Goal: Task Accomplishment & Management: Complete application form

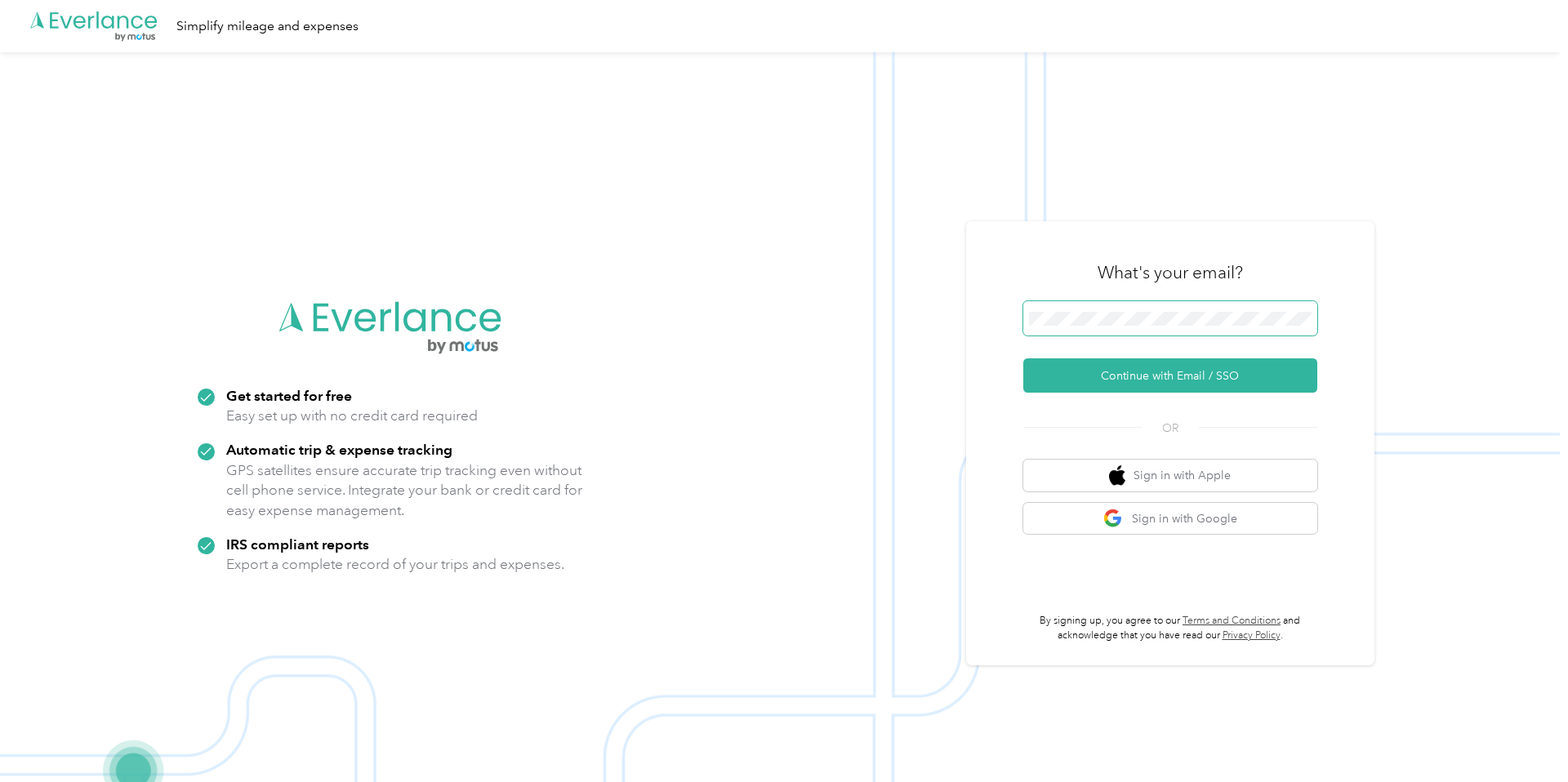
drag, startPoint x: 1168, startPoint y: 294, endPoint x: 1176, endPoint y: 310, distance: 17.9
click at [1171, 302] on div "What's your email? Continue with Email / SSO OR Sign in with Apple Sign in with…" at bounding box center [1170, 443] width 294 height 398
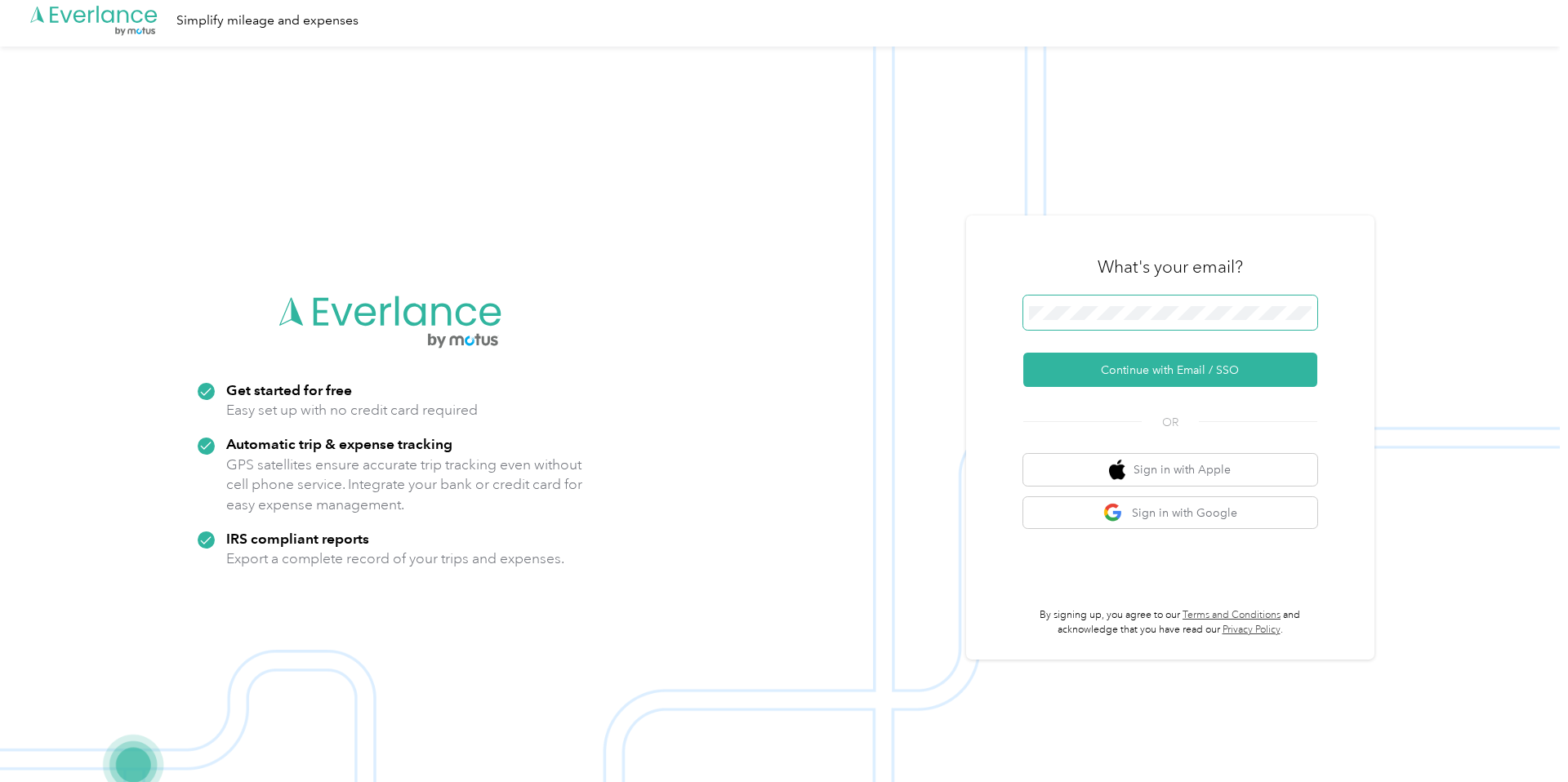
scroll to position [52, 0]
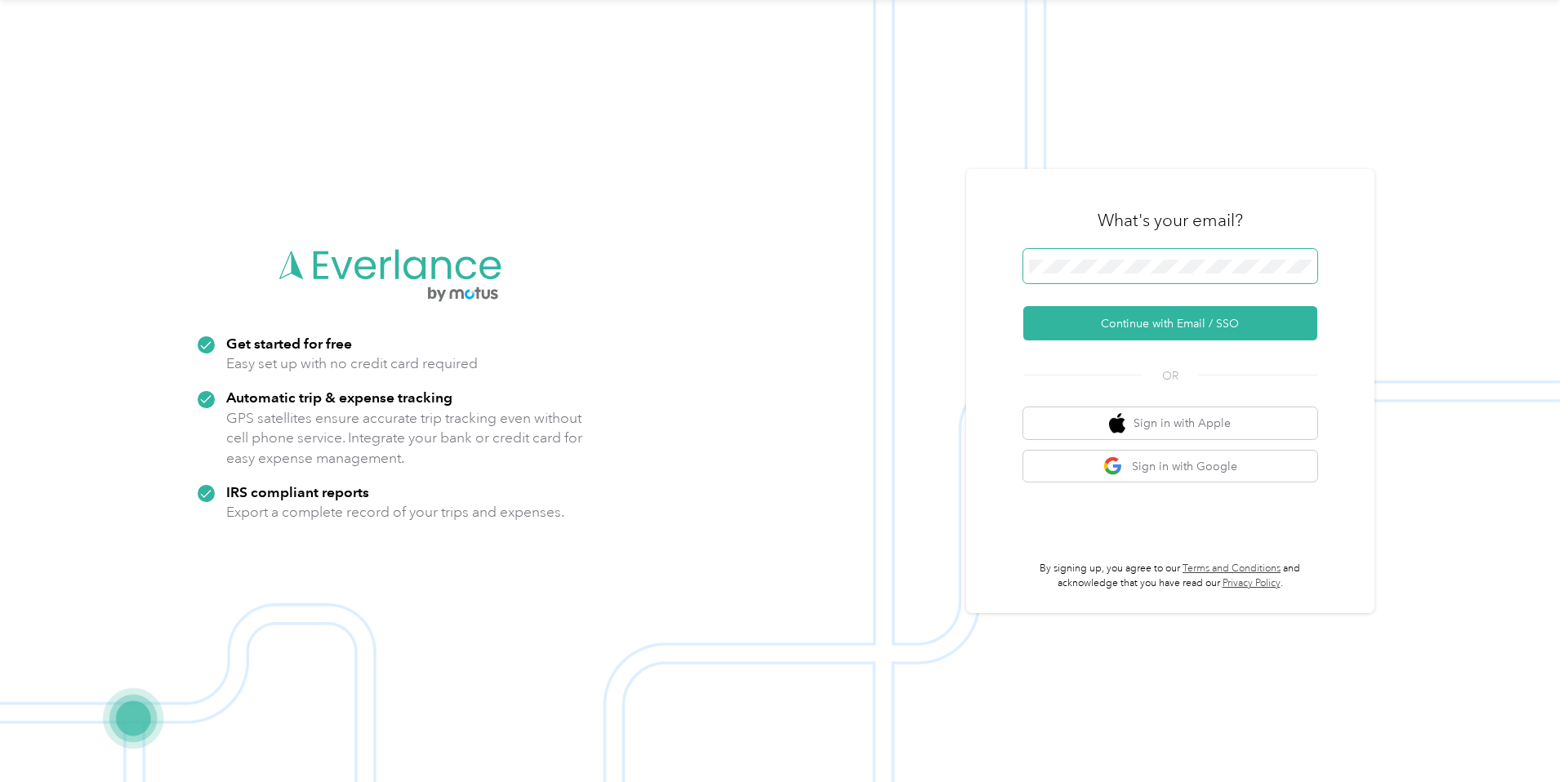
click at [1070, 276] on span at bounding box center [1170, 266] width 294 height 34
click at [1206, 466] on button "Sign in with Google" at bounding box center [1170, 467] width 294 height 31
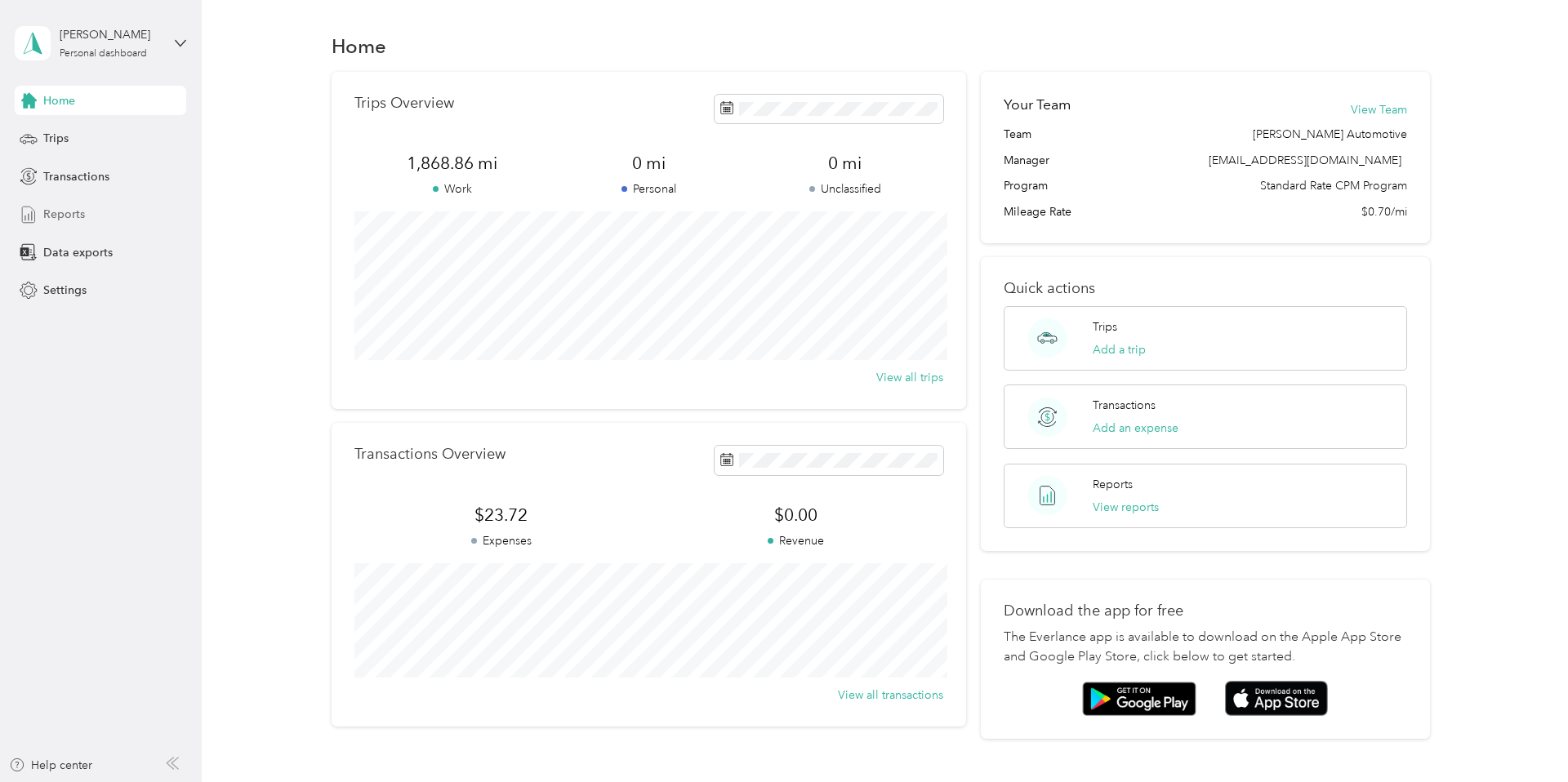
click at [84, 213] on div "Reports" at bounding box center [100, 215] width 171 height 30
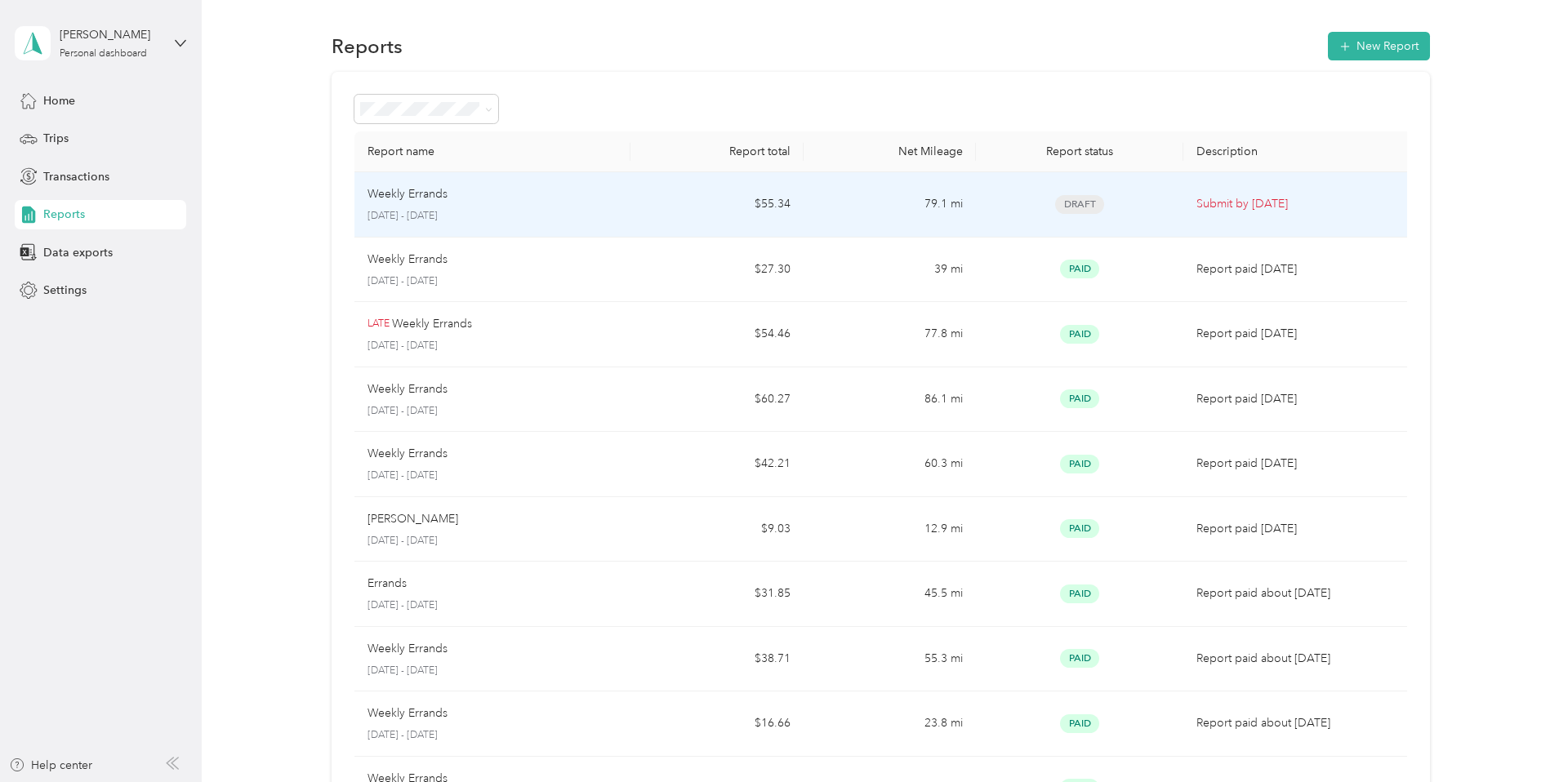
click at [582, 218] on p "[DATE] - [DATE]" at bounding box center [493, 216] width 251 height 15
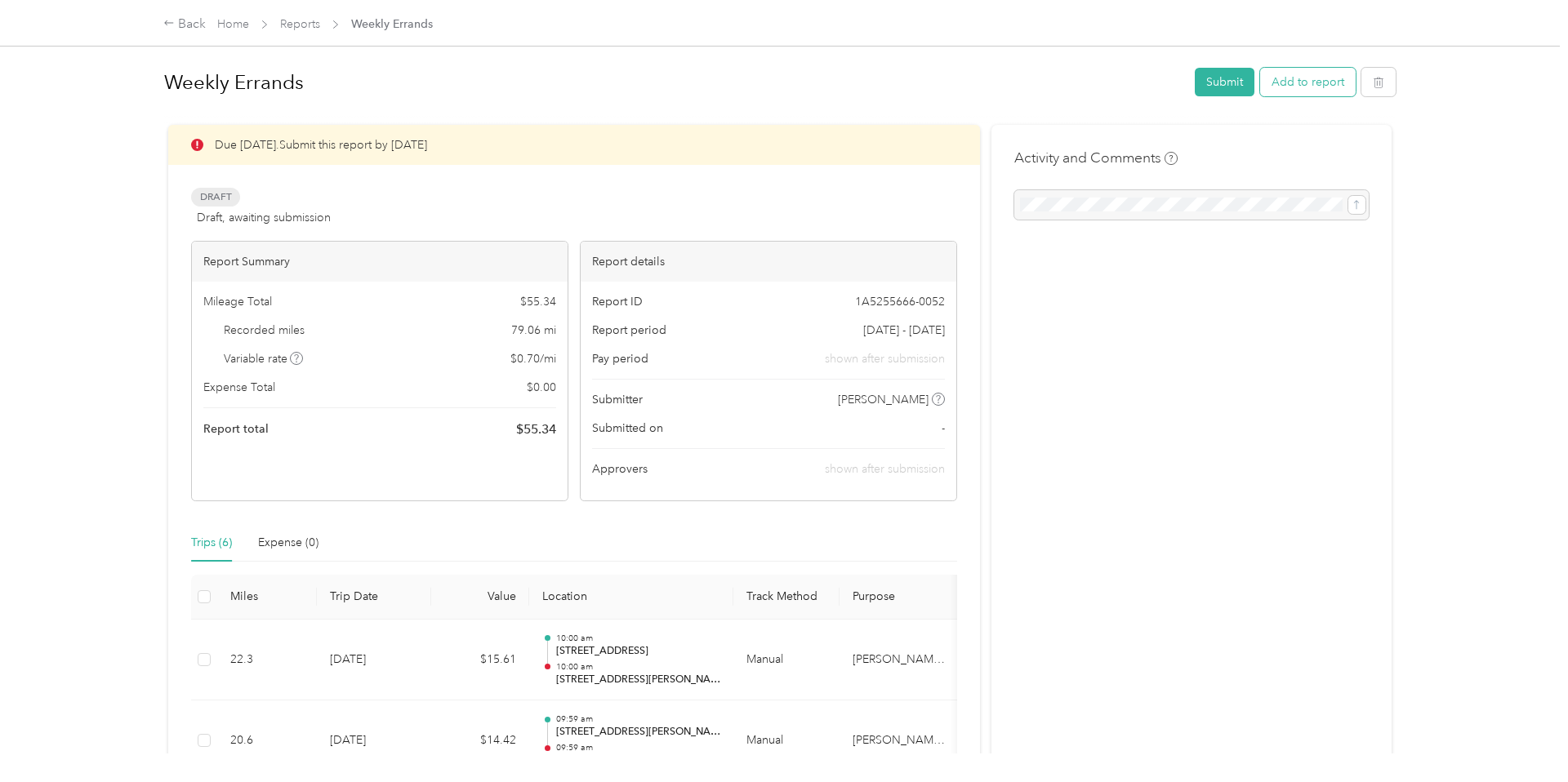
click at [1324, 78] on button "Add to report" at bounding box center [1307, 82] width 95 height 29
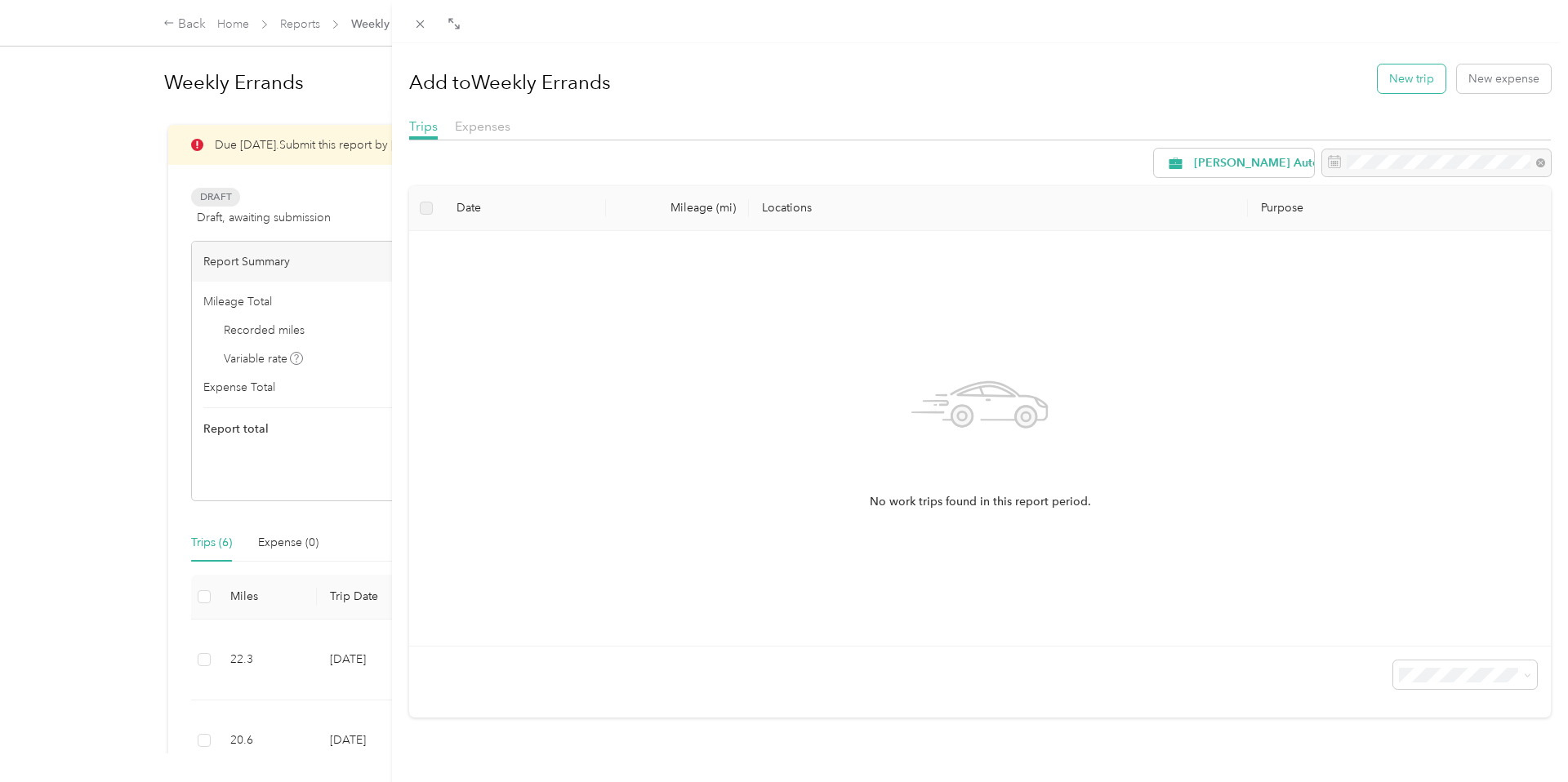
click at [1406, 82] on button "New trip" at bounding box center [1412, 79] width 68 height 29
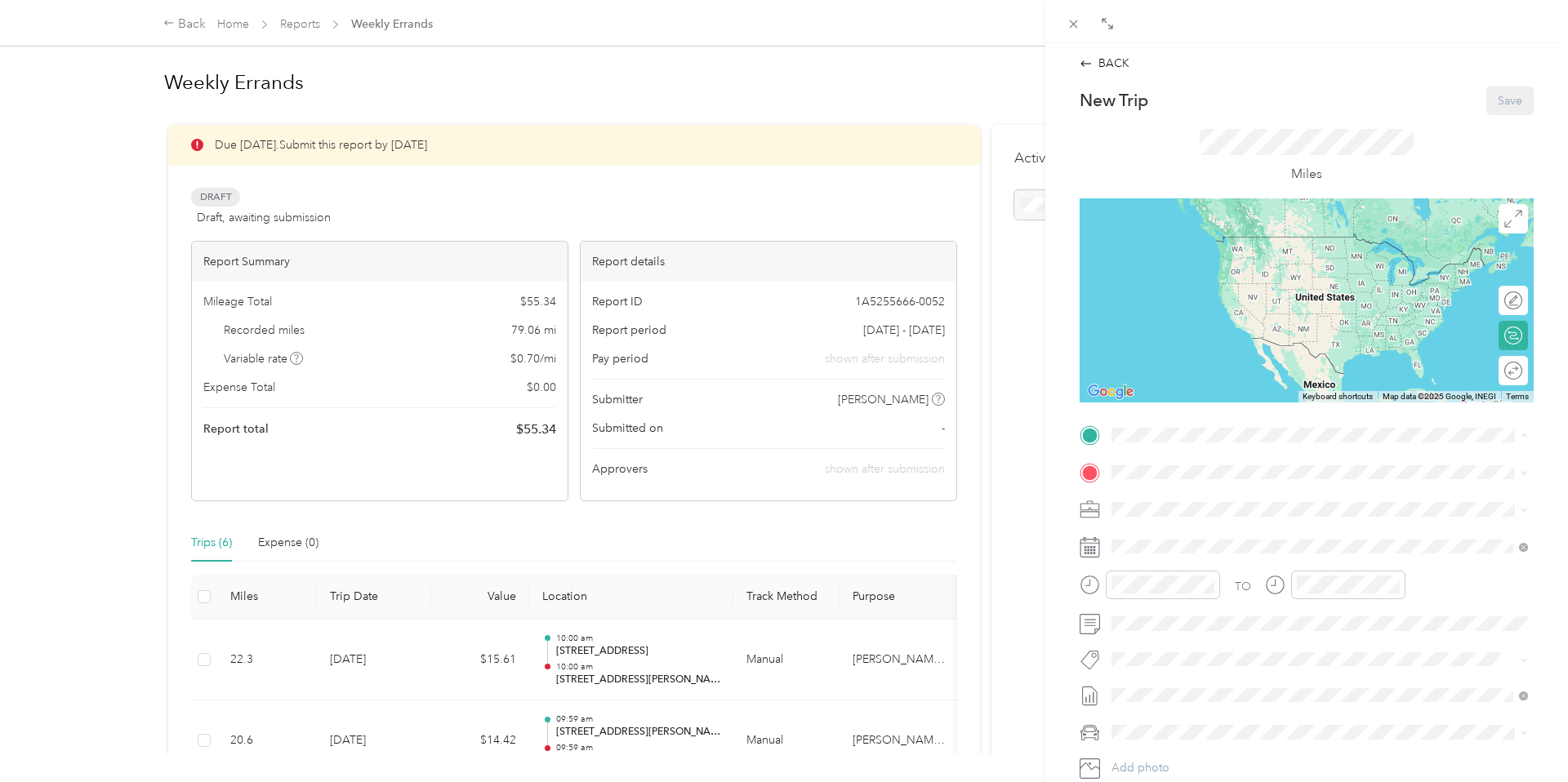
click at [1277, 527] on span "[STREET_ADDRESS][PERSON_NAME][US_STATE]" at bounding box center [1269, 524] width 254 height 14
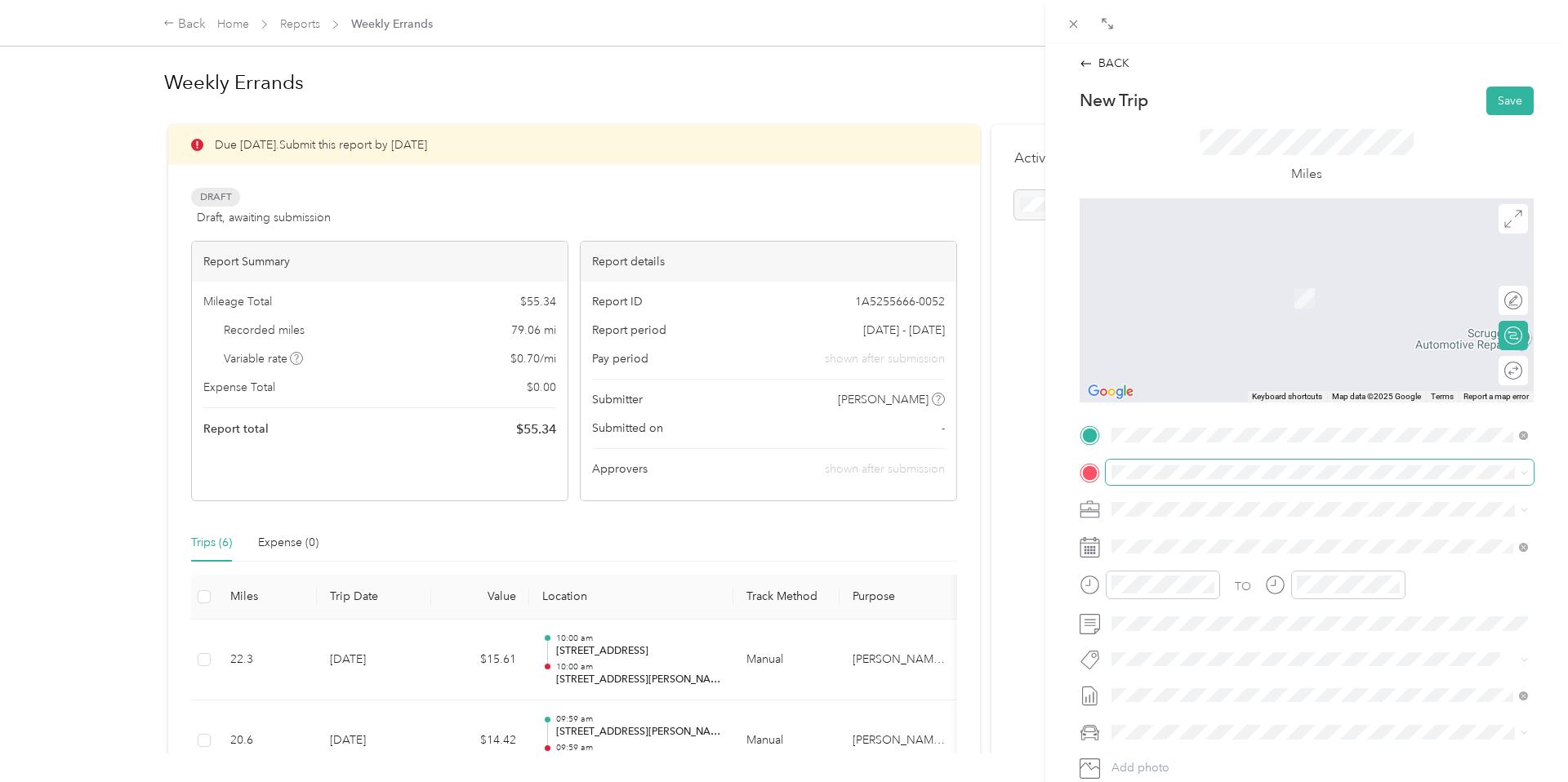
drag, startPoint x: 1251, startPoint y: 462, endPoint x: 1107, endPoint y: 471, distance: 144.3
click at [1096, 473] on div at bounding box center [1307, 473] width 454 height 26
click at [1189, 536] on span "[STREET_ADDRESS][US_STATE]" at bounding box center [1224, 531] width 163 height 15
click at [1264, 533] on span "[STREET_ADDRESS][PERSON_NAME][US_STATE]" at bounding box center [1269, 531] width 254 height 15
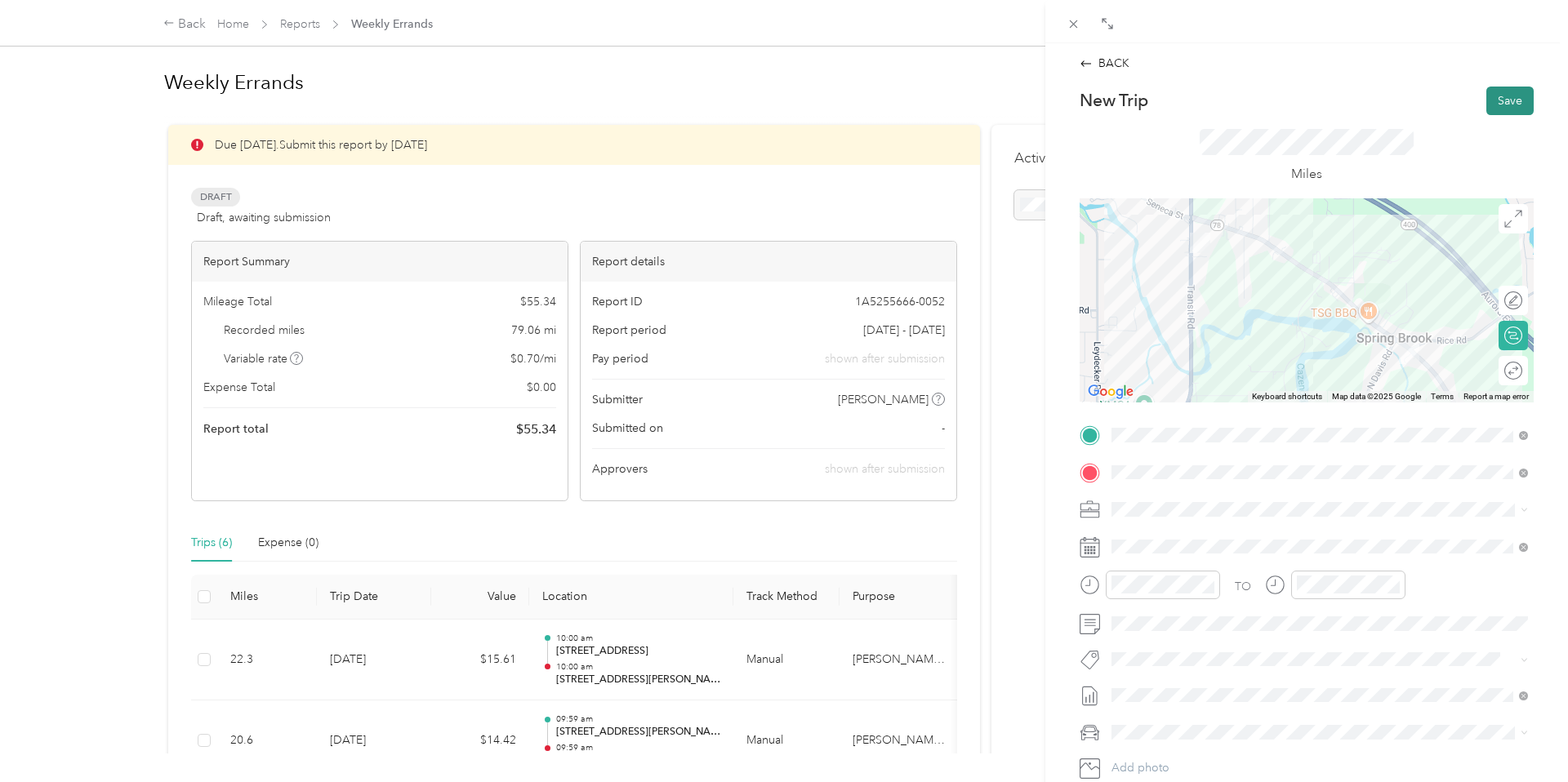
click at [1517, 104] on button "Save" at bounding box center [1509, 100] width 47 height 29
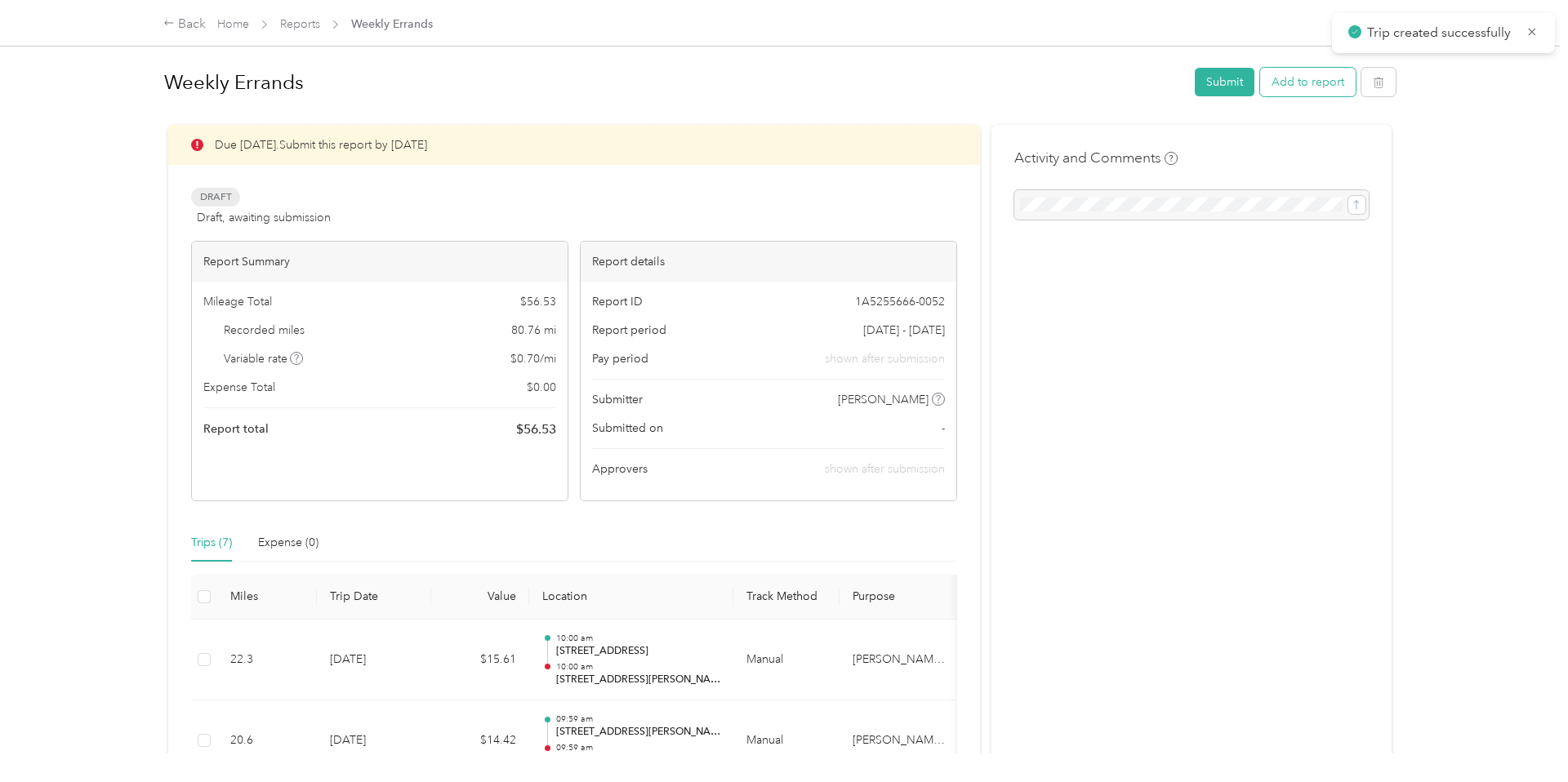
click at [1301, 88] on button "Add to report" at bounding box center [1307, 82] width 95 height 29
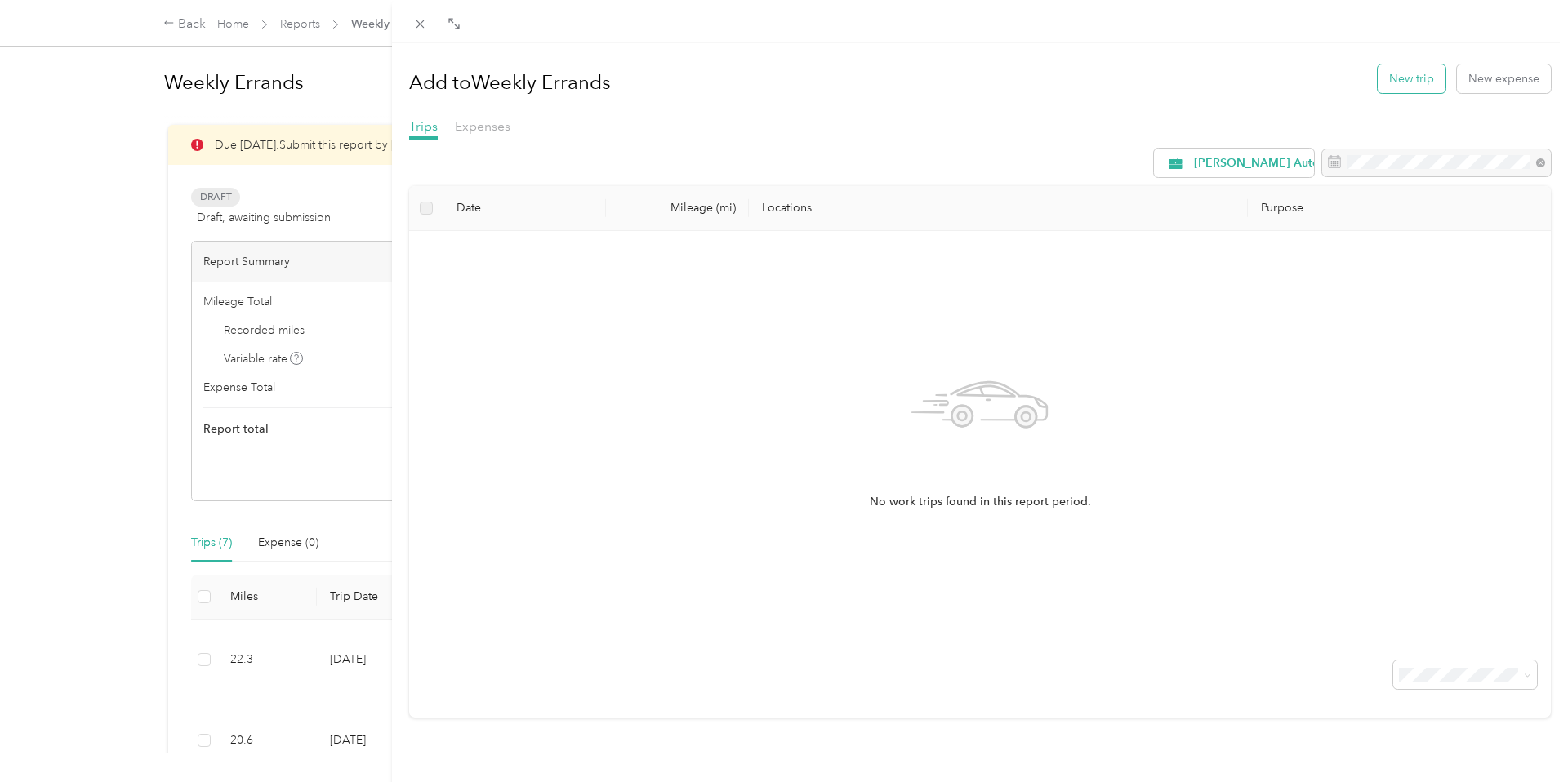
click at [1406, 87] on button "New trip" at bounding box center [1412, 79] width 68 height 29
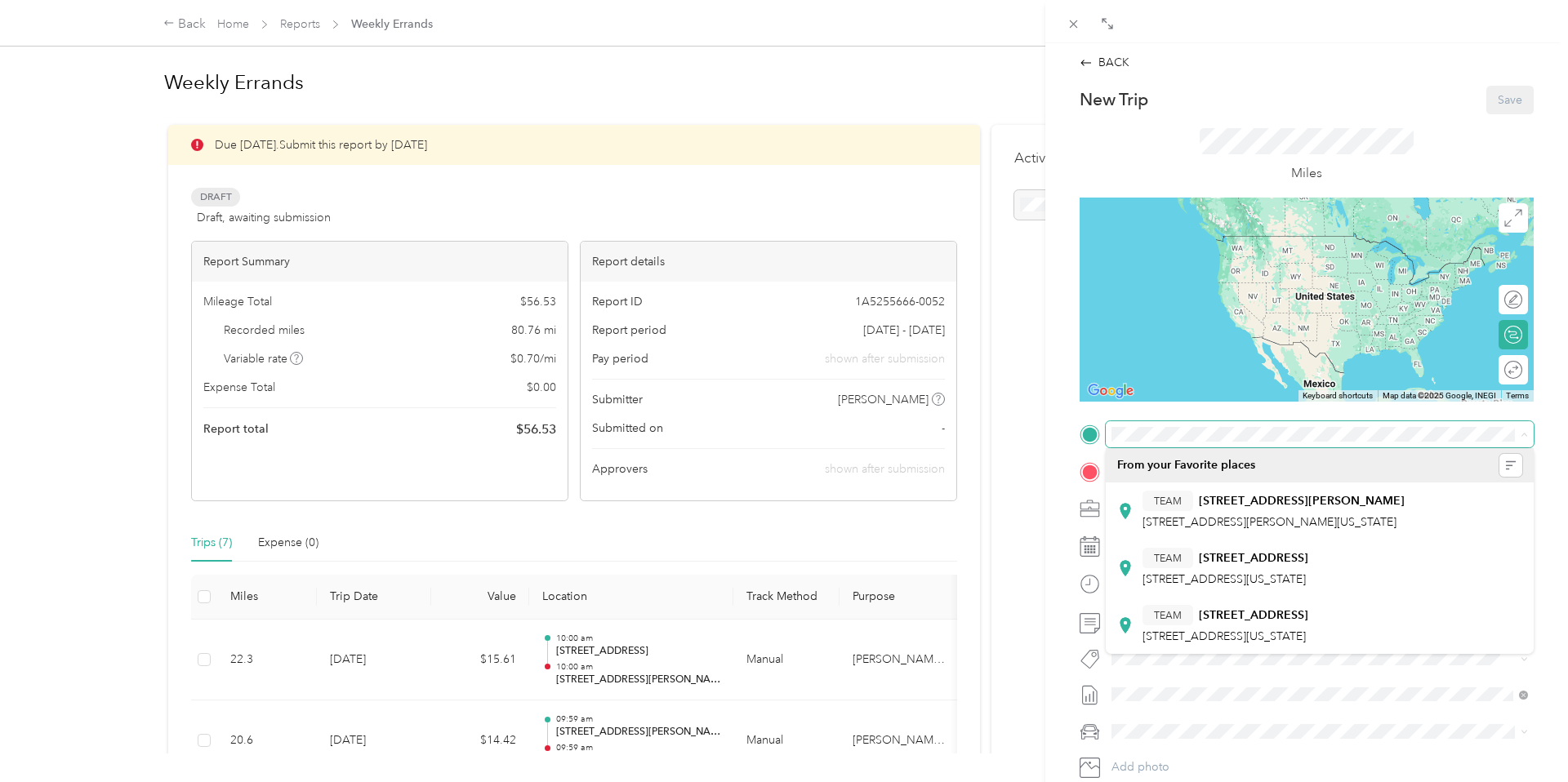
scroll to position [2, 0]
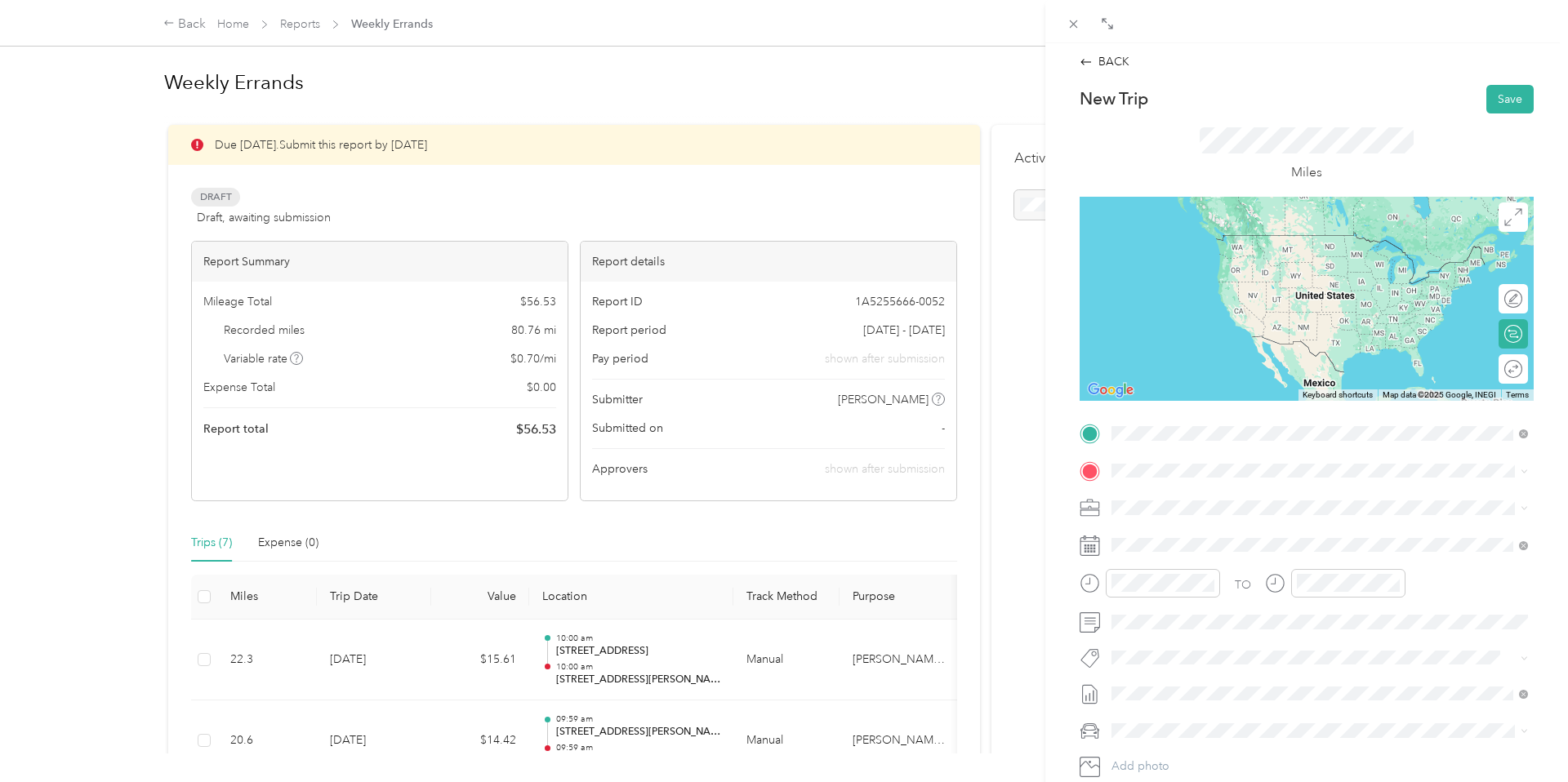
click at [1226, 500] on span "[STREET_ADDRESS][PERSON_NAME][US_STATE]" at bounding box center [1269, 492] width 254 height 15
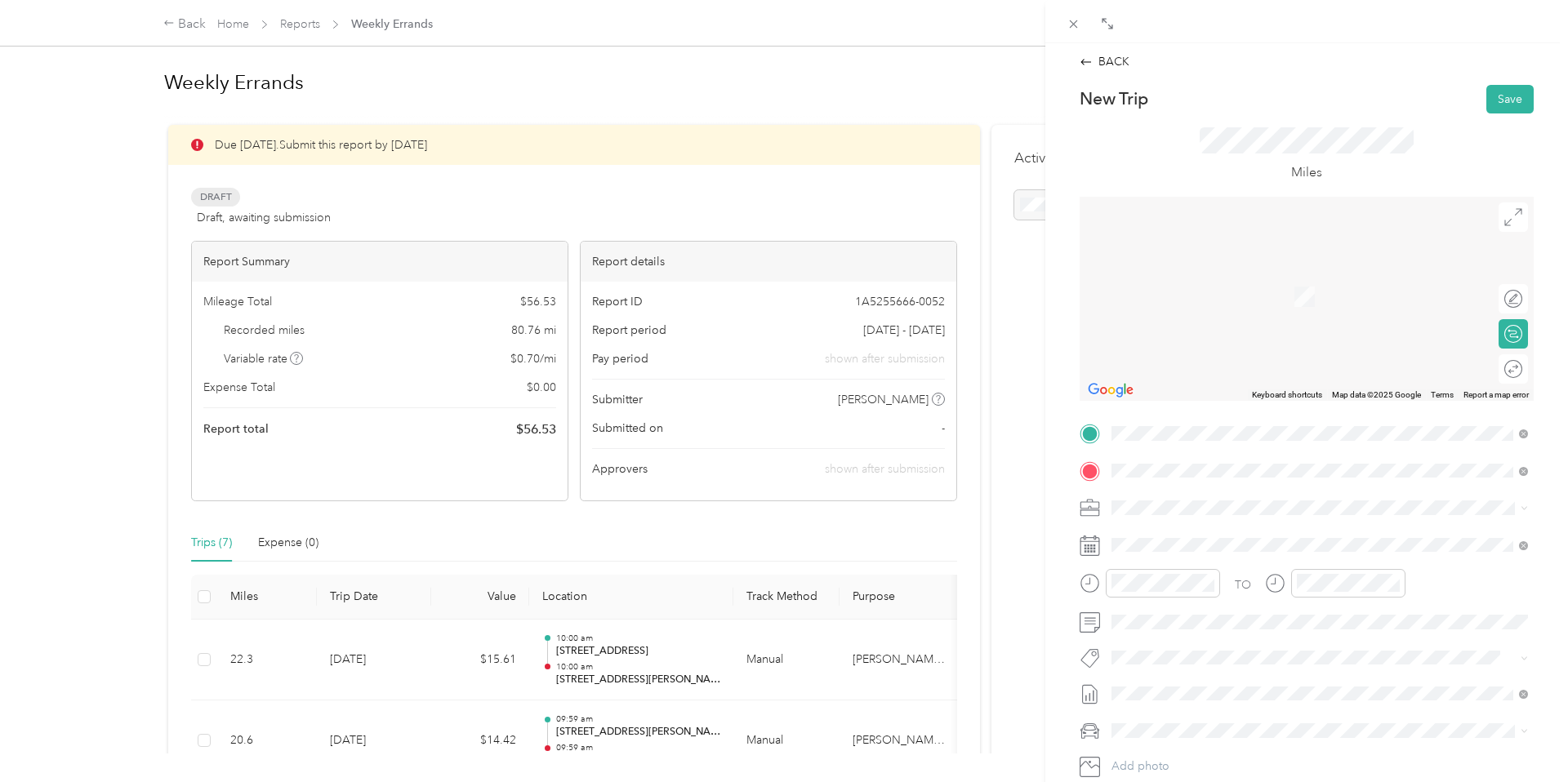
click at [1240, 531] on span "[STREET_ADDRESS][US_STATE]" at bounding box center [1224, 529] width 163 height 15
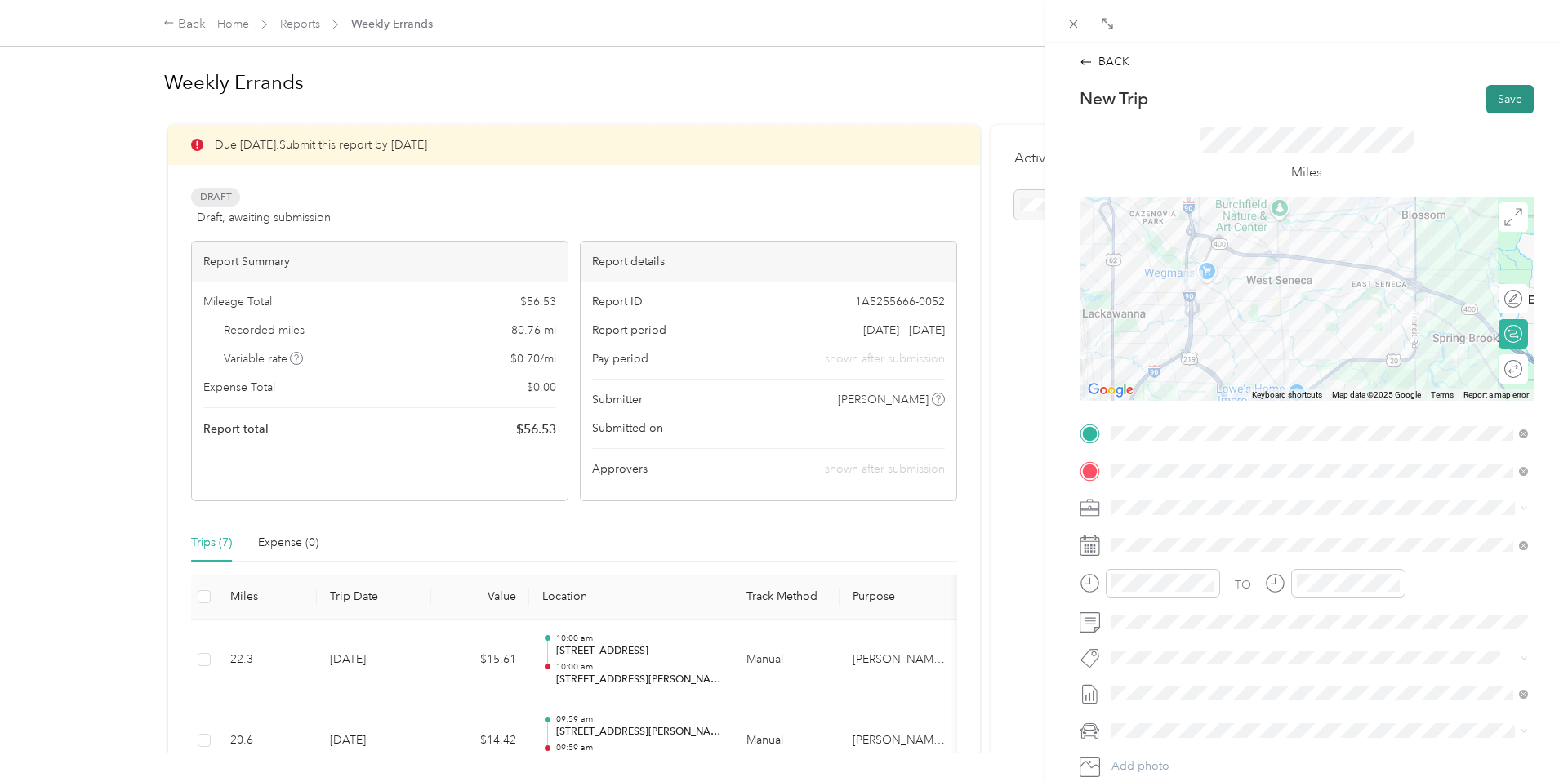
click at [1494, 107] on button "Save" at bounding box center [1509, 99] width 47 height 29
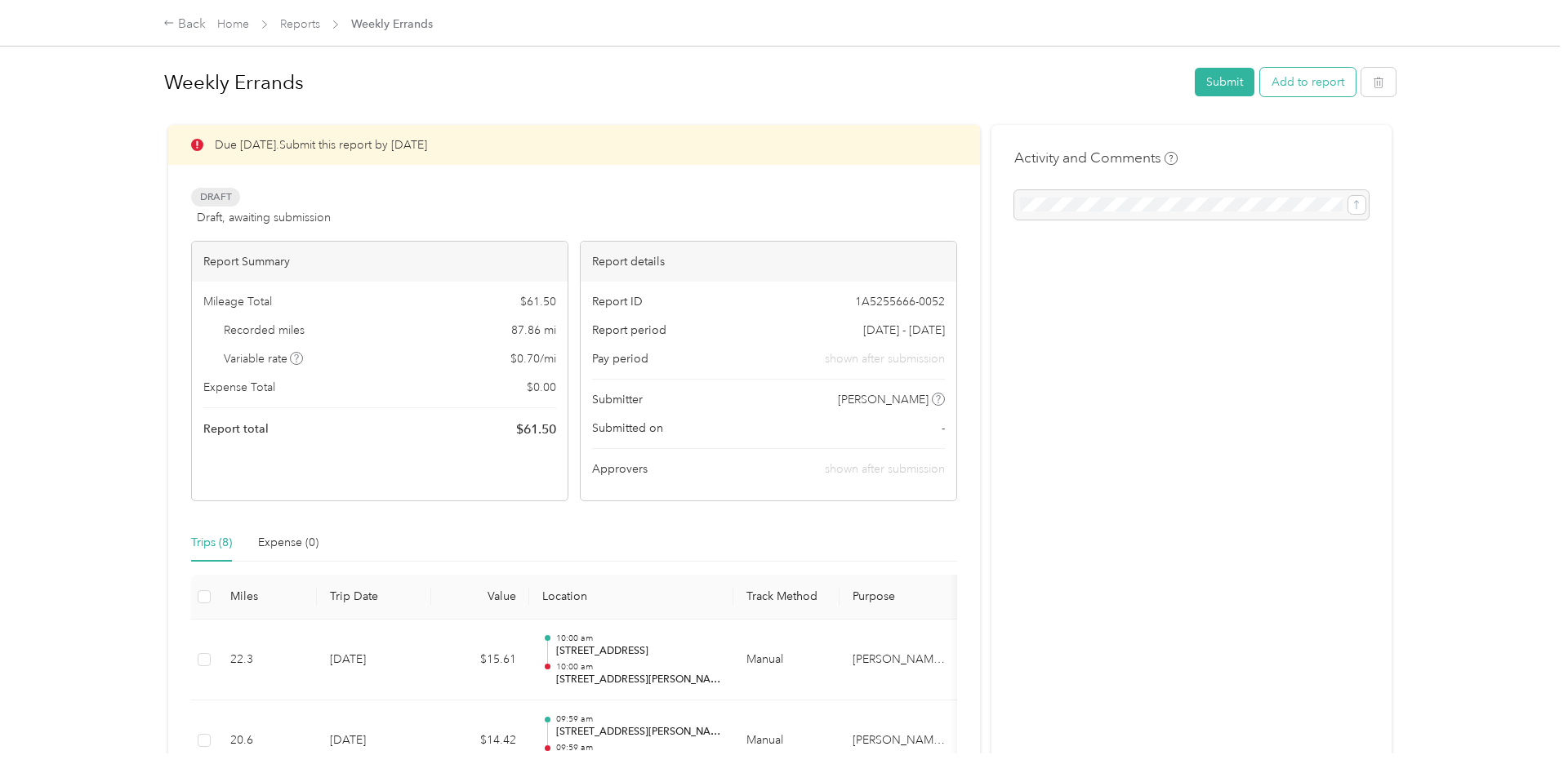
click at [1296, 84] on button "Add to report" at bounding box center [1307, 82] width 95 height 29
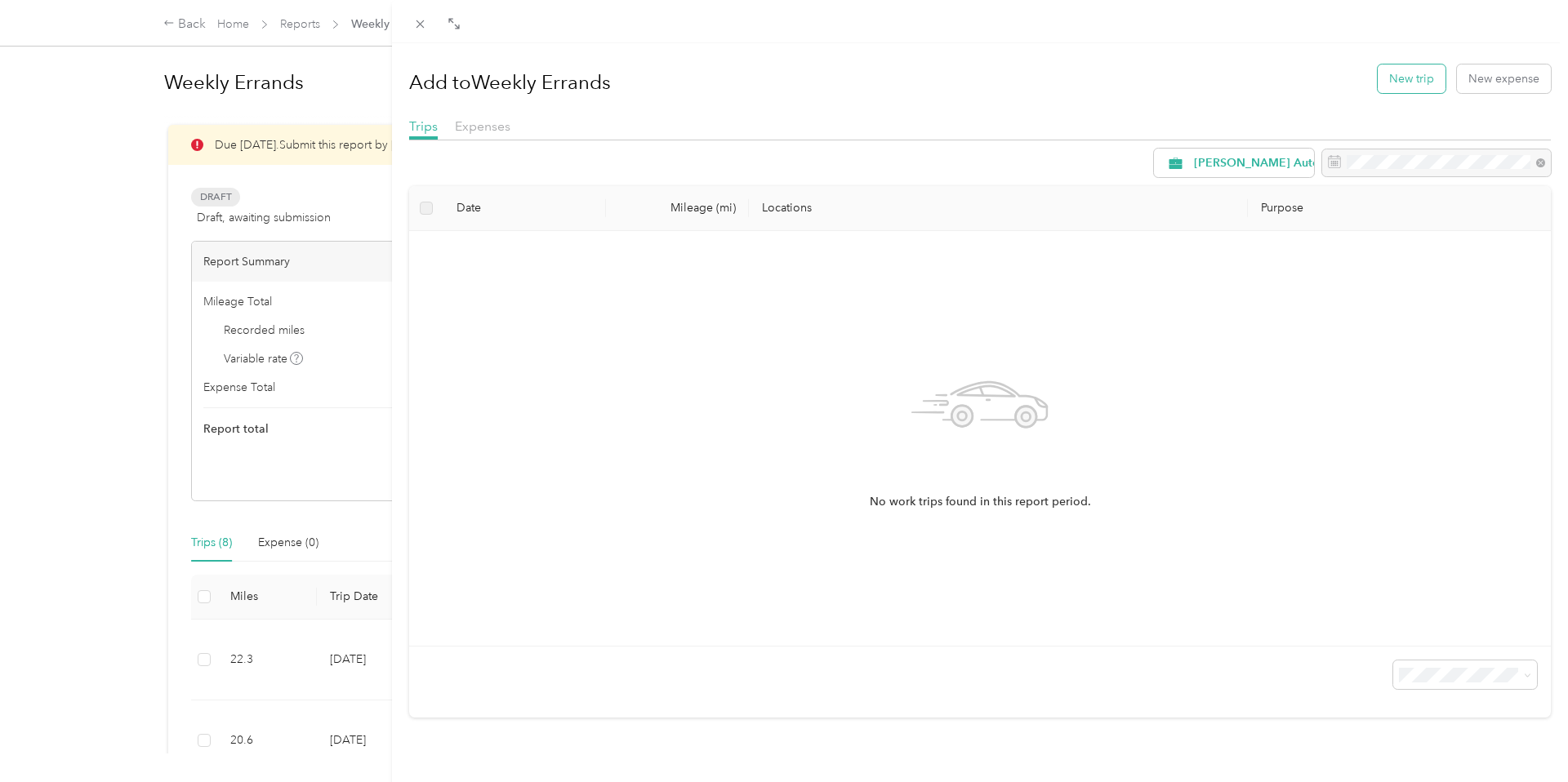
click at [1416, 84] on button "New trip" at bounding box center [1412, 79] width 68 height 29
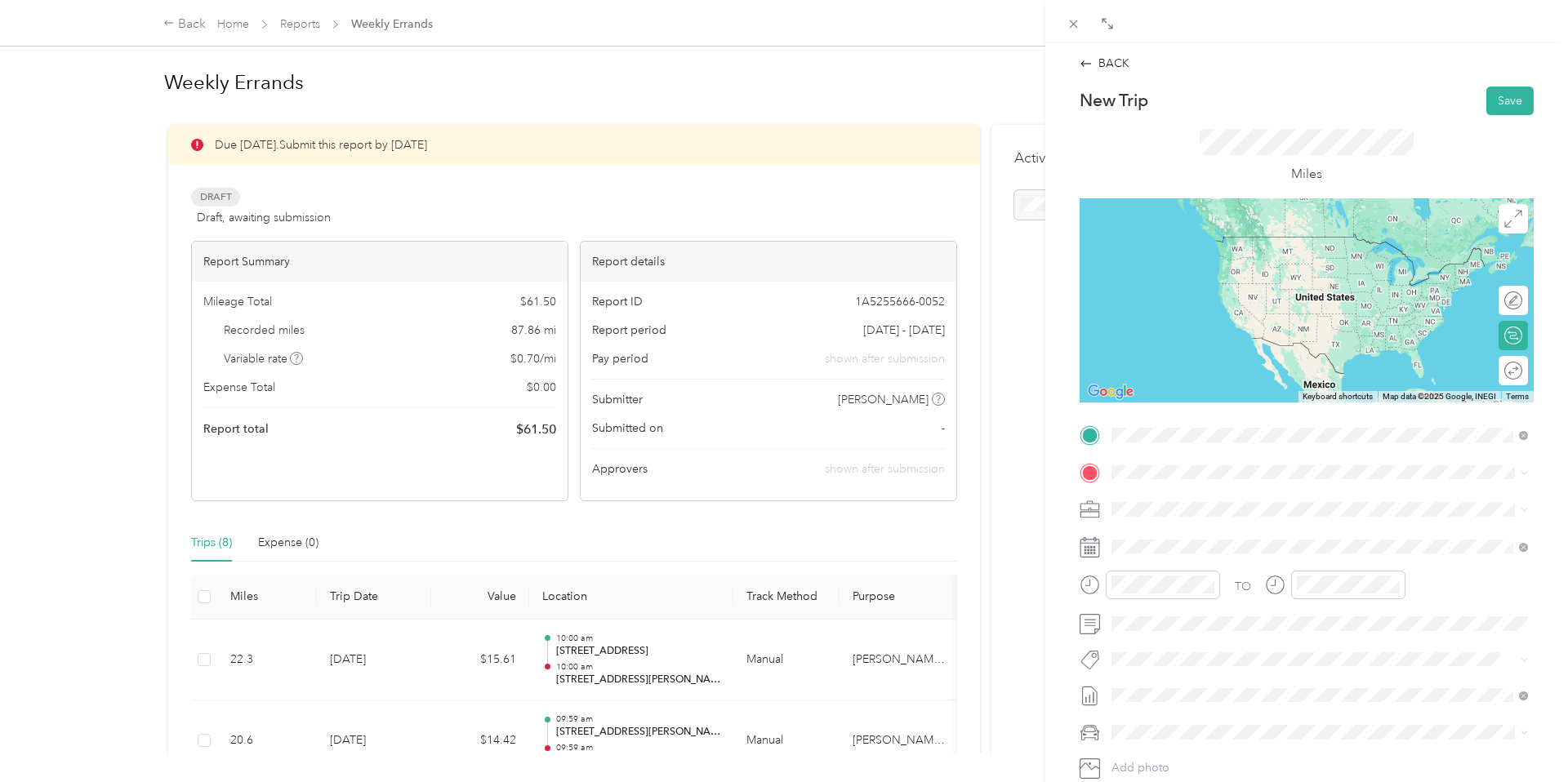
click at [1218, 484] on div "[STREET_ADDRESS][US_STATE]" at bounding box center [1320, 495] width 405 height 22
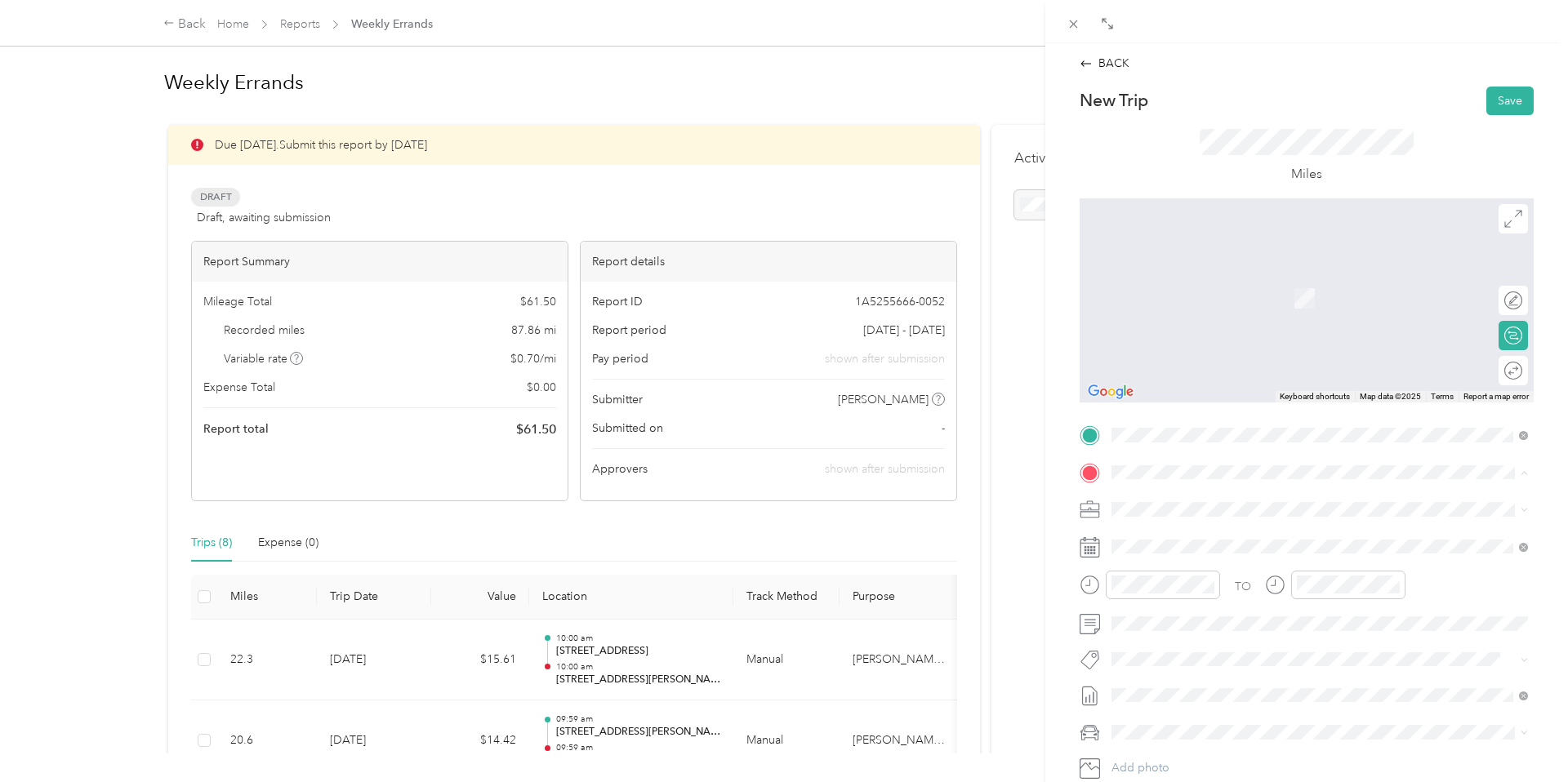
click at [1279, 543] on div "TEAM [STREET_ADDRESS][GEOGRAPHIC_DATA][PERSON_NAME][STREET_ADDRESS][PERSON_NAME…" at bounding box center [1274, 550] width 262 height 40
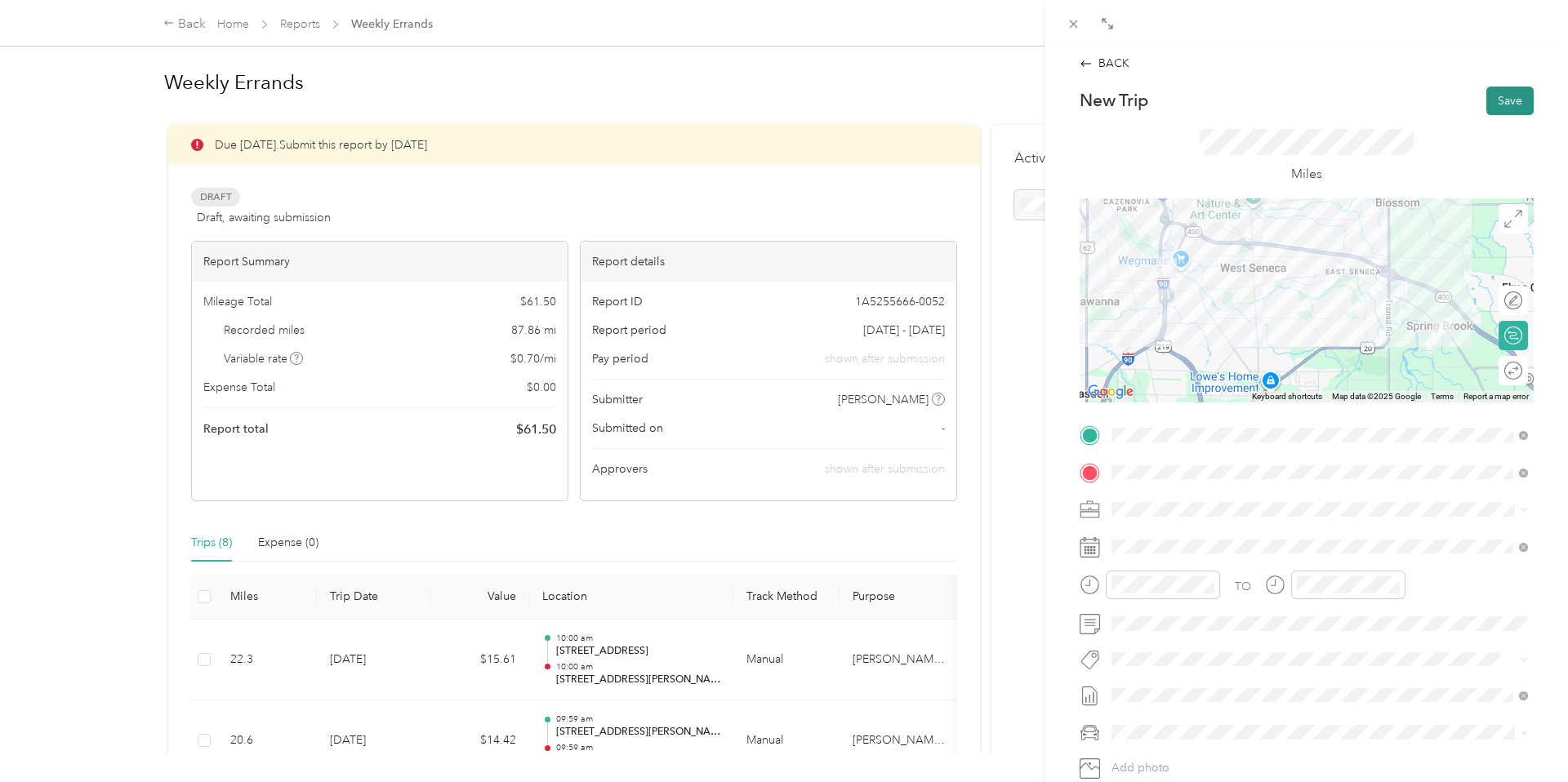
click at [1500, 107] on button "Save" at bounding box center [1509, 100] width 47 height 29
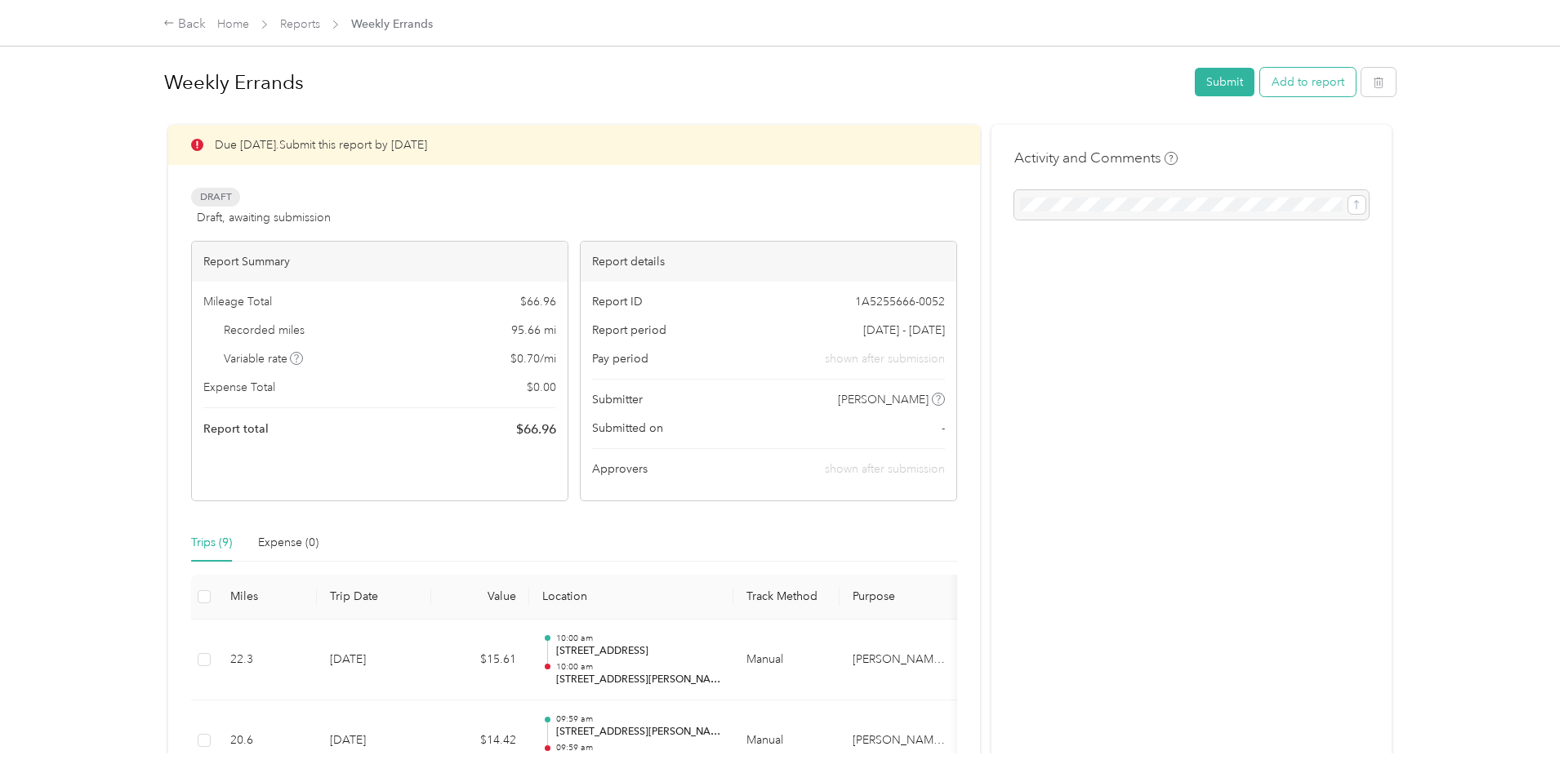
click at [1312, 85] on button "Add to report" at bounding box center [1307, 82] width 95 height 29
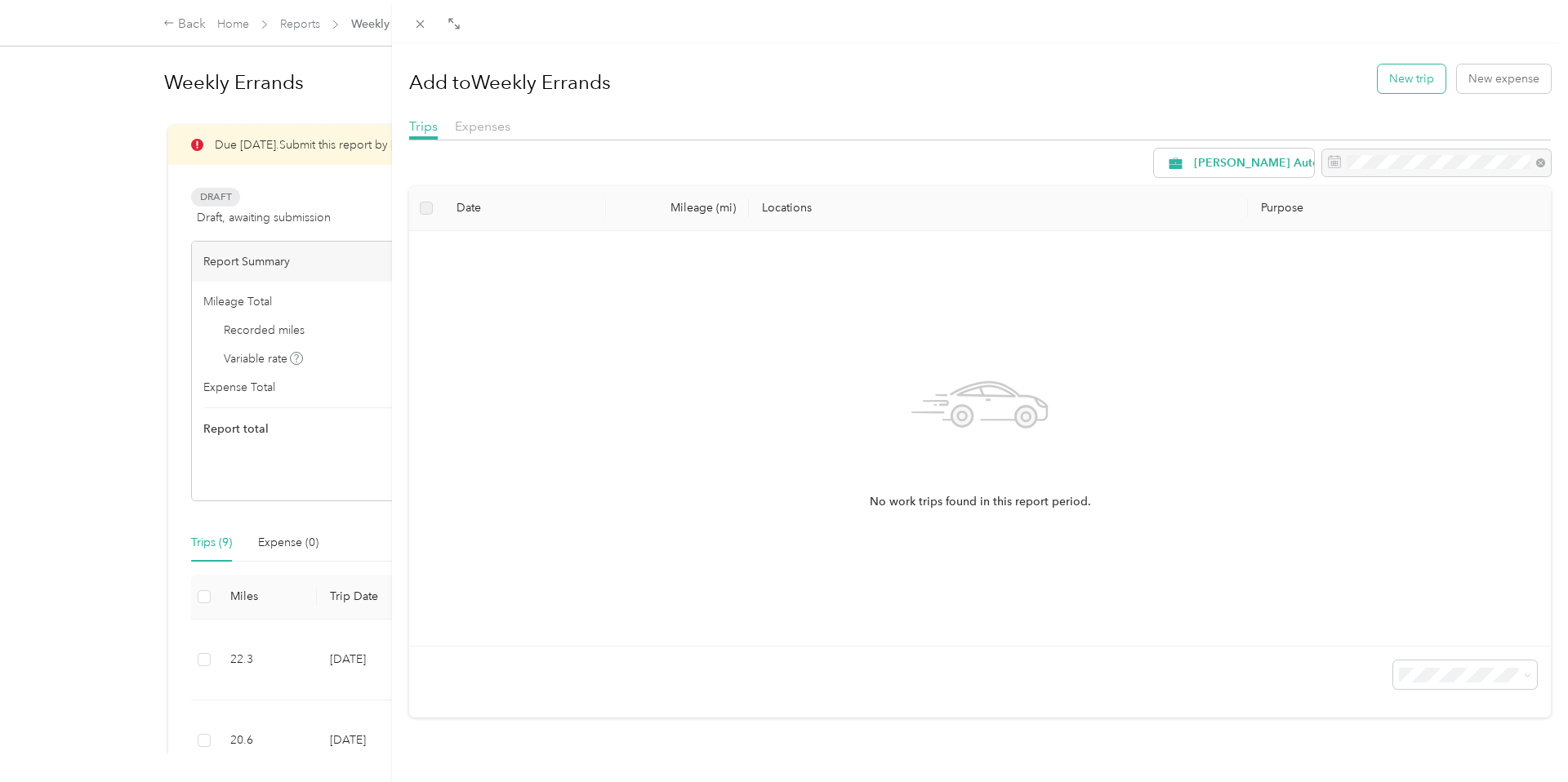
click at [1404, 74] on button "New trip" at bounding box center [1412, 79] width 68 height 29
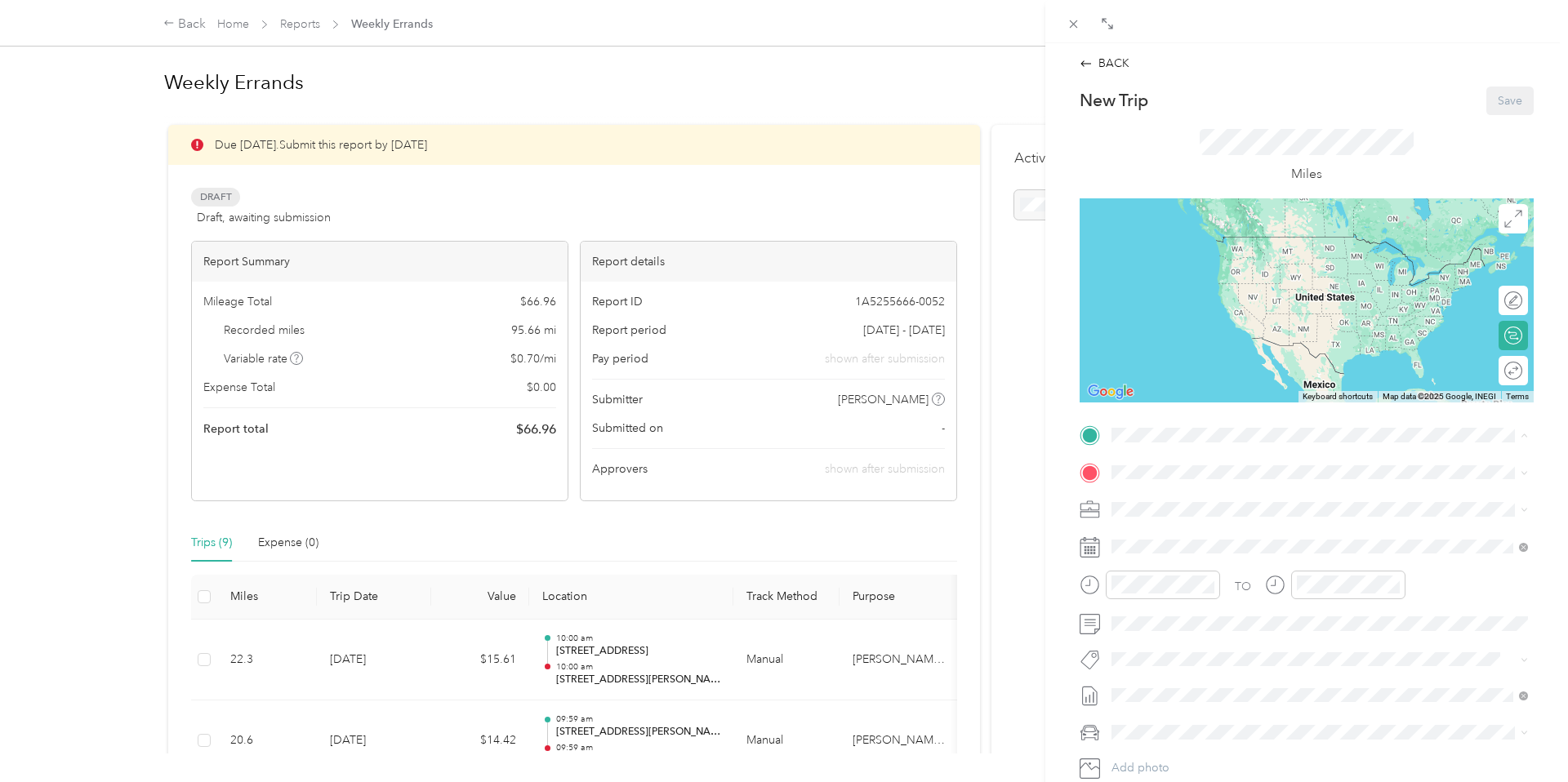
click at [1235, 502] on strong "[STREET_ADDRESS][PERSON_NAME]" at bounding box center [1302, 502] width 206 height 15
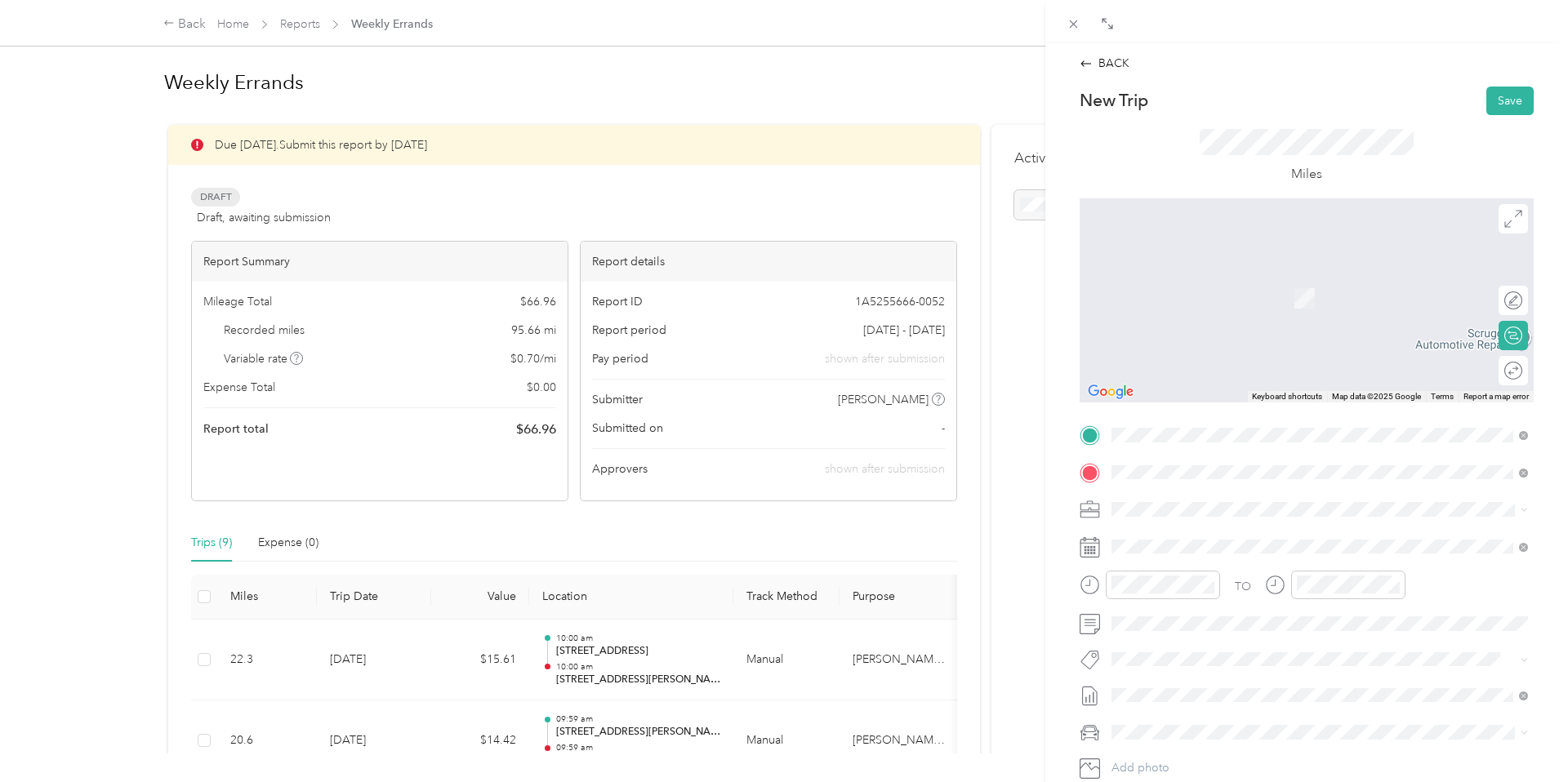
click at [1167, 530] on span "[STREET_ADDRESS][US_STATE]" at bounding box center [1224, 531] width 163 height 15
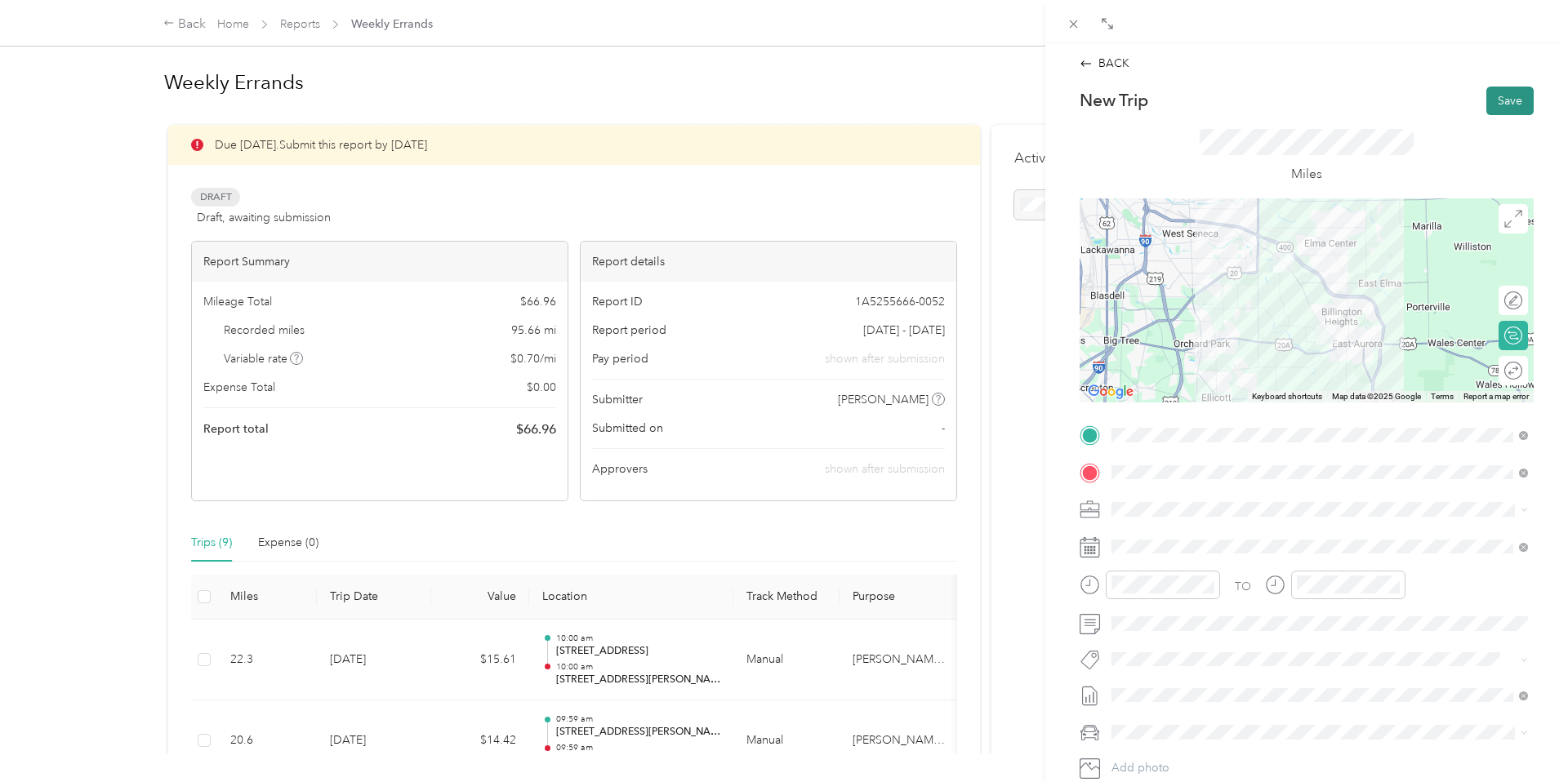
click at [1496, 97] on button "Save" at bounding box center [1509, 100] width 47 height 29
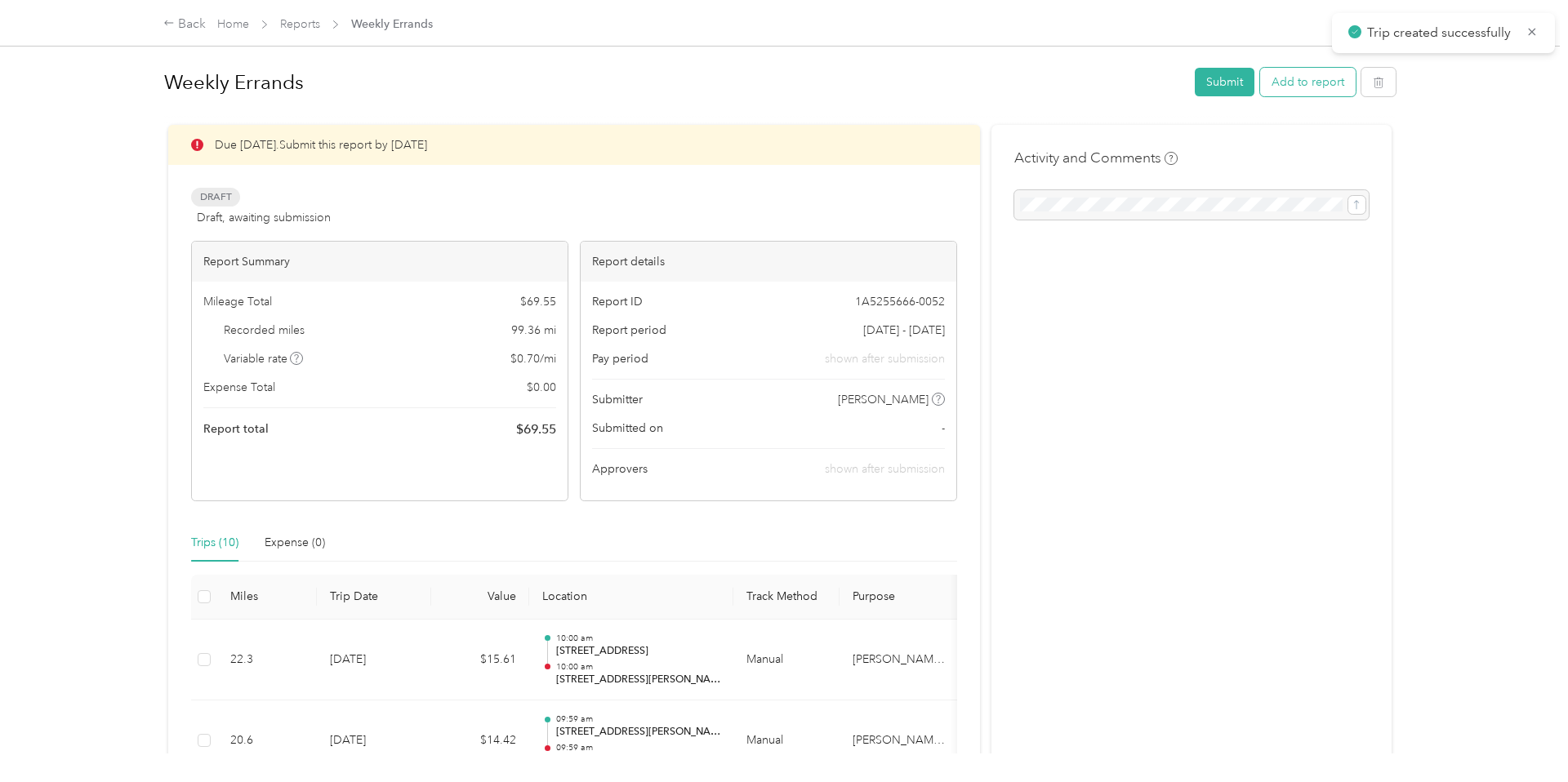
click at [1327, 85] on button "Add to report" at bounding box center [1307, 82] width 95 height 29
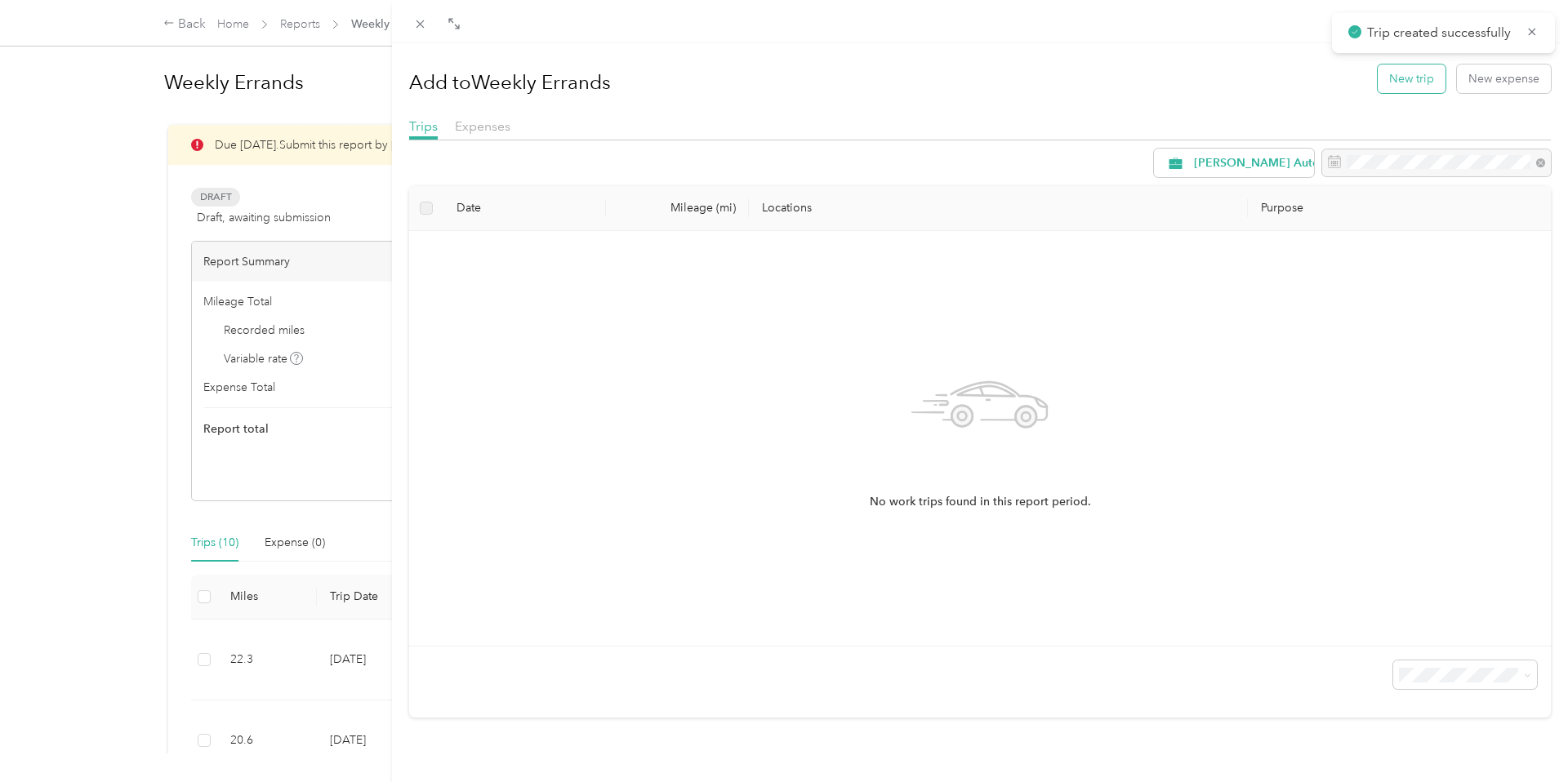
click at [1391, 83] on button "New trip" at bounding box center [1412, 79] width 68 height 29
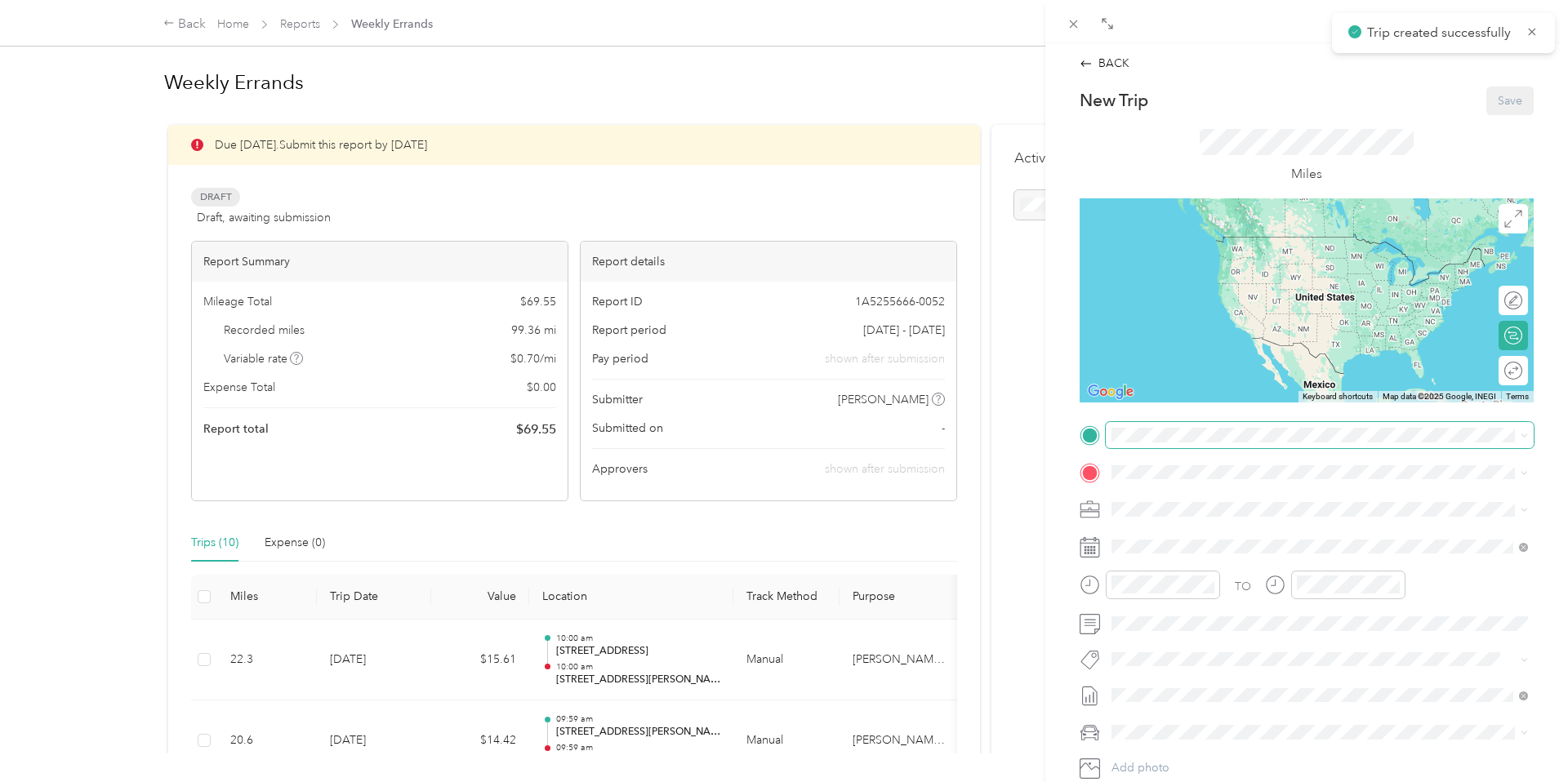
click at [1221, 444] on span at bounding box center [1320, 435] width 428 height 26
click at [1264, 487] on span "[STREET_ADDRESS][US_STATE]" at bounding box center [1224, 494] width 163 height 15
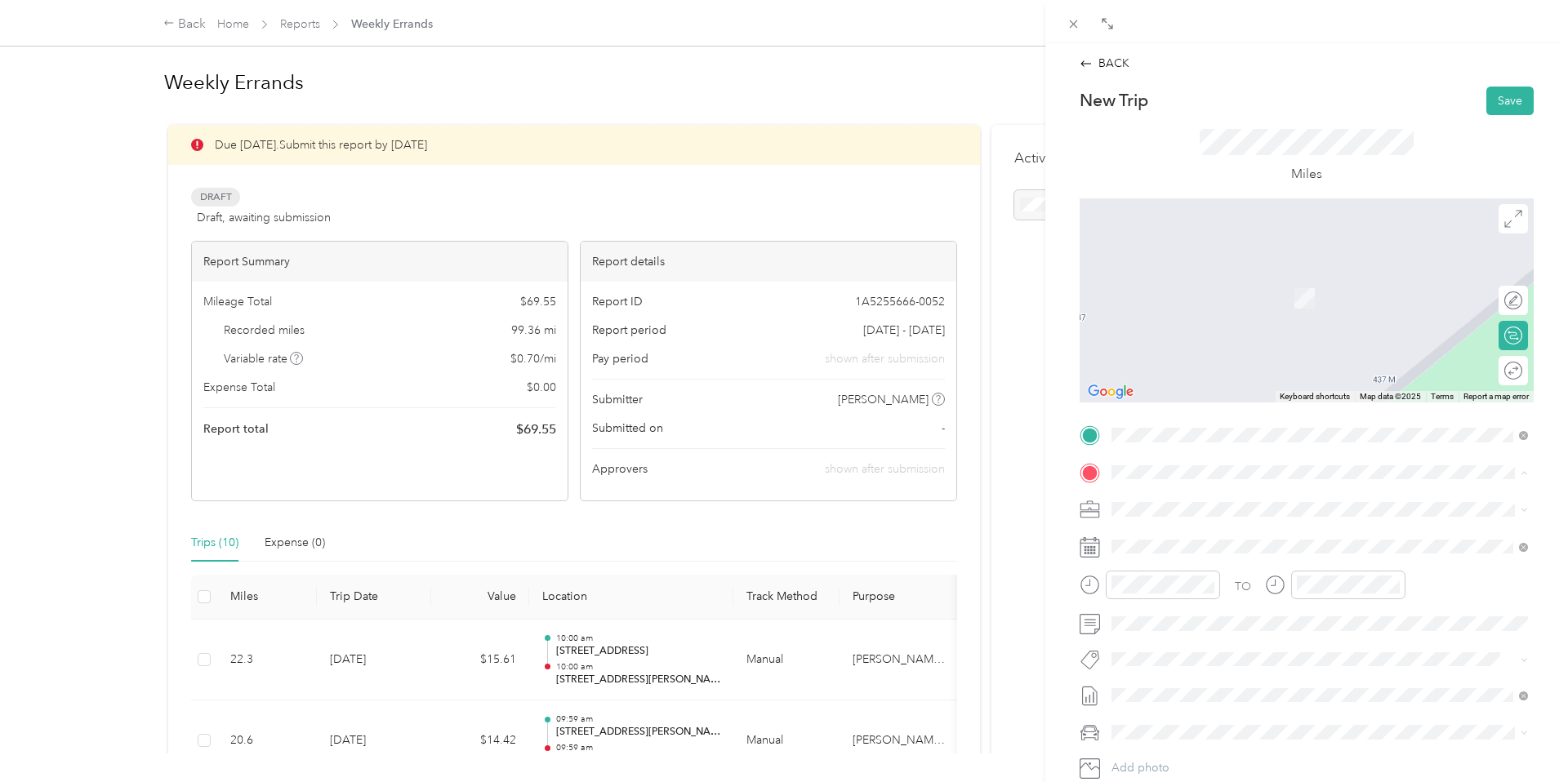
click at [1268, 532] on strong "[STREET_ADDRESS][PERSON_NAME]" at bounding box center [1302, 539] width 206 height 15
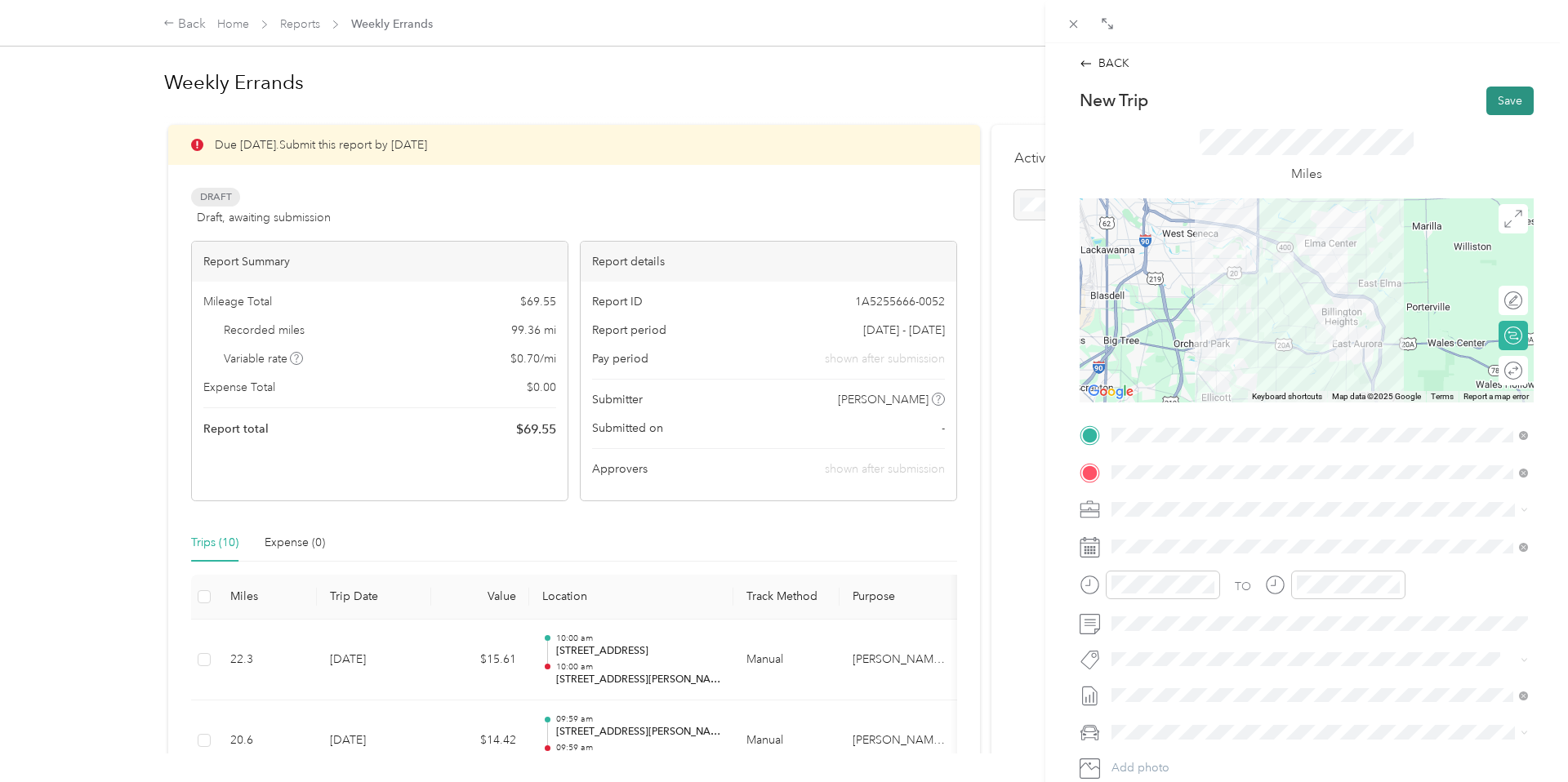
click at [1509, 91] on button "Save" at bounding box center [1509, 100] width 47 height 29
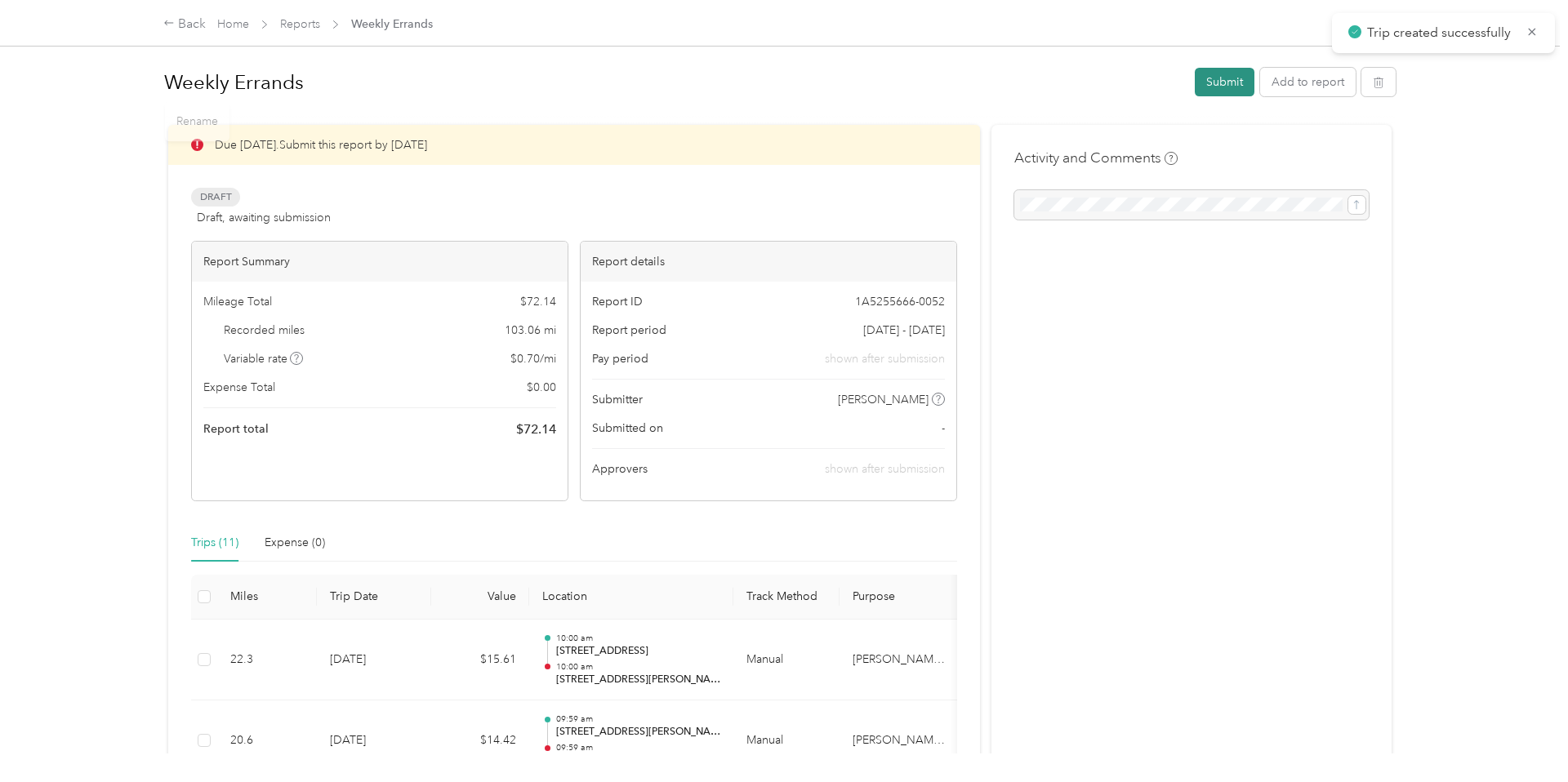
click at [1234, 79] on button "Submit" at bounding box center [1224, 82] width 59 height 29
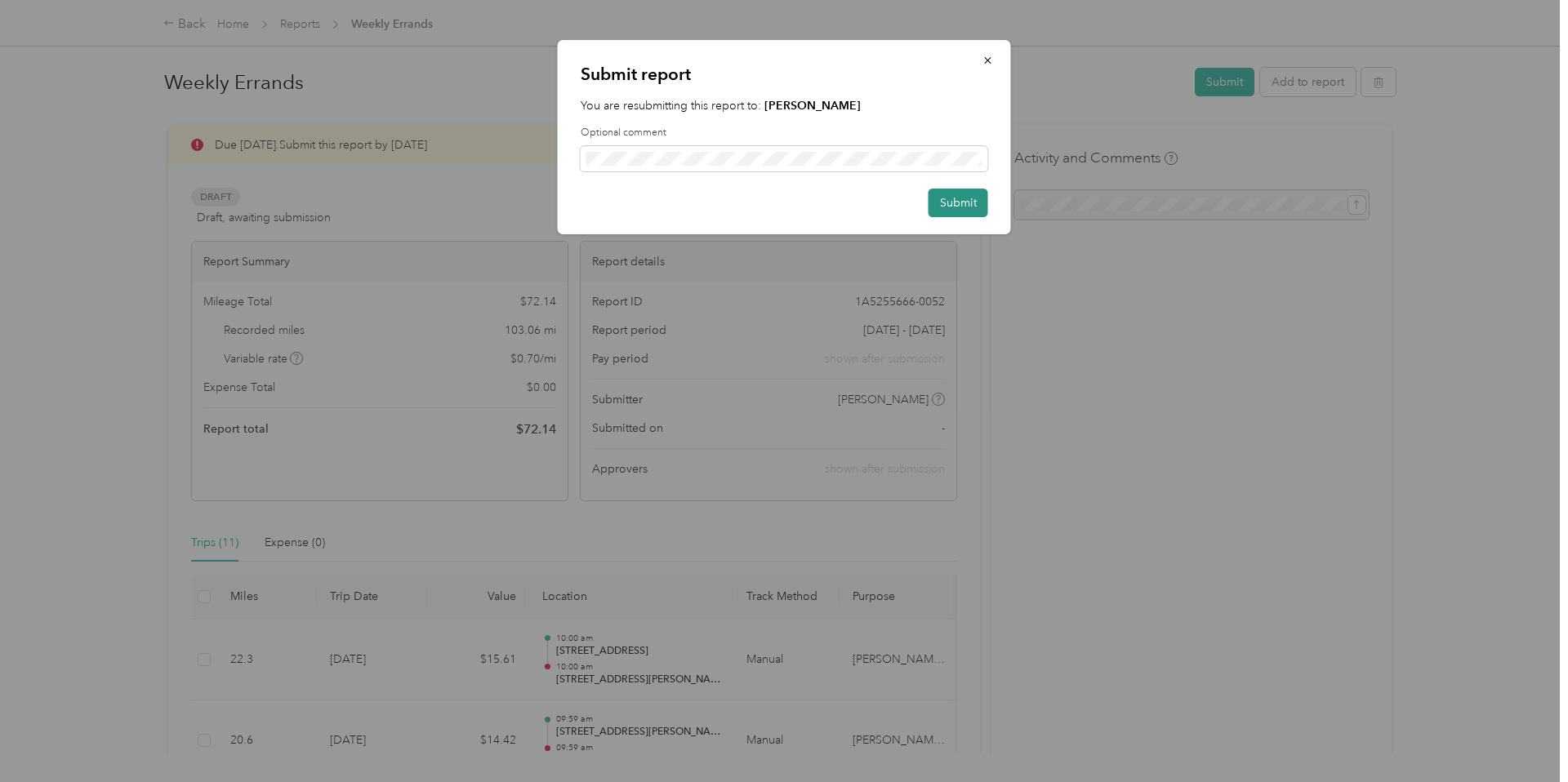
click at [961, 198] on button "Submit" at bounding box center [958, 203] width 59 height 29
